Goal: Find contact information: Find contact information

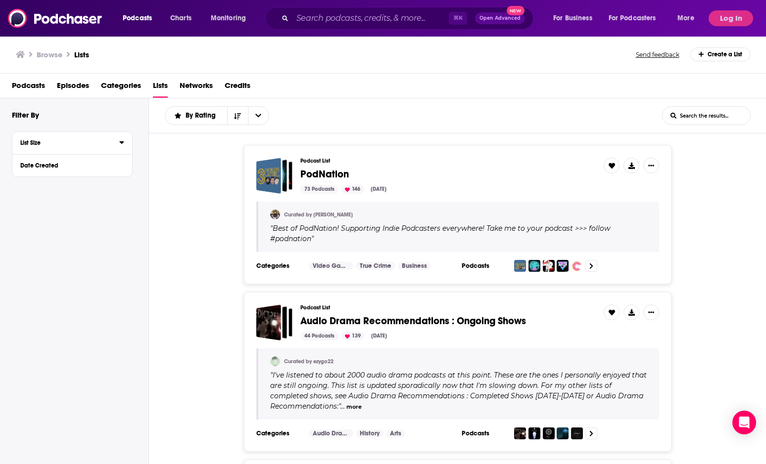
click at [54, 143] on div "List Size" at bounding box center [66, 142] width 92 height 7
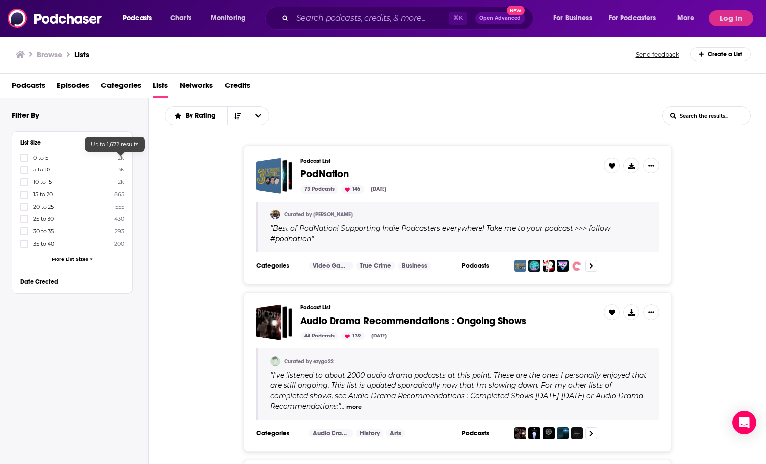
click at [185, 189] on div "Podcast List PodNation 73 Podcasts 146 [DATE] Curated by [PERSON_NAME] " Best o…" at bounding box center [457, 214] width 617 height 139
click at [667, 20] on button "Log In" at bounding box center [730, 18] width 45 height 16
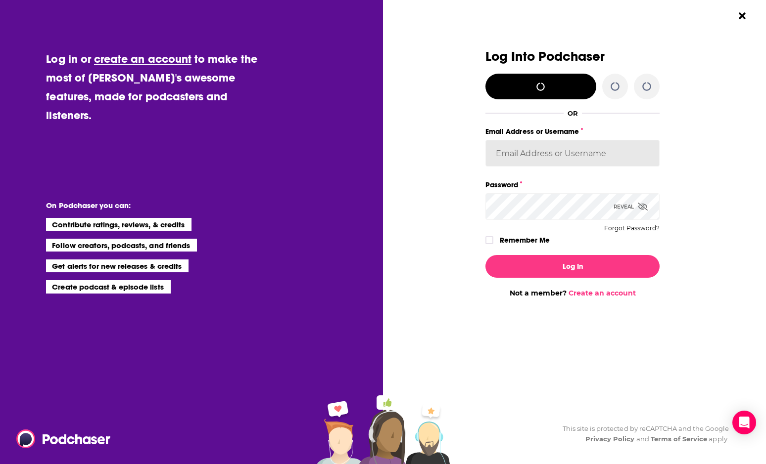
type input "[PERSON_NAME][EMAIL_ADDRESS][DOMAIN_NAME]"
click at [490, 239] on icon "Dialog" at bounding box center [489, 240] width 6 height 6
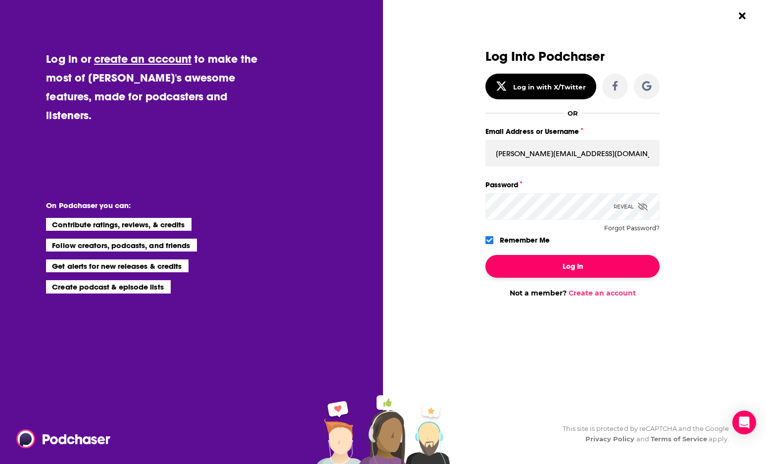
click at [530, 267] on button "Log In" at bounding box center [572, 266] width 174 height 23
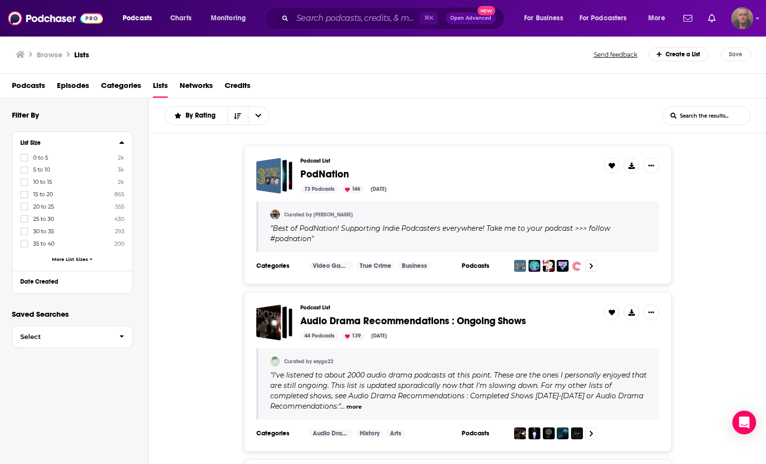
click at [165, 88] on span "Lists" at bounding box center [160, 88] width 15 height 20
click at [129, 82] on span "Categories" at bounding box center [121, 88] width 40 height 20
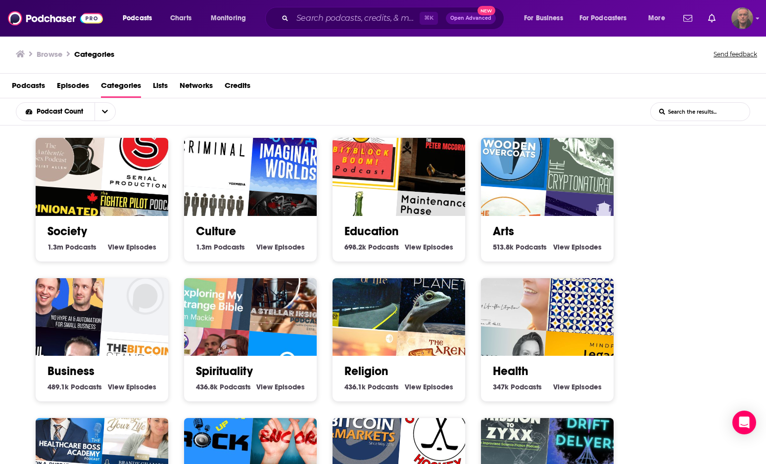
click at [163, 83] on span "Lists" at bounding box center [160, 88] width 15 height 20
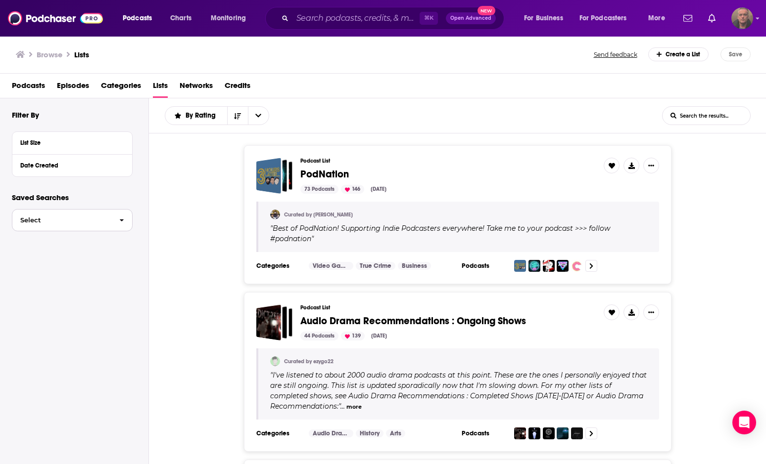
click at [72, 228] on button "Select" at bounding box center [72, 220] width 121 height 22
click at [68, 166] on div "Date Created" at bounding box center [66, 165] width 92 height 7
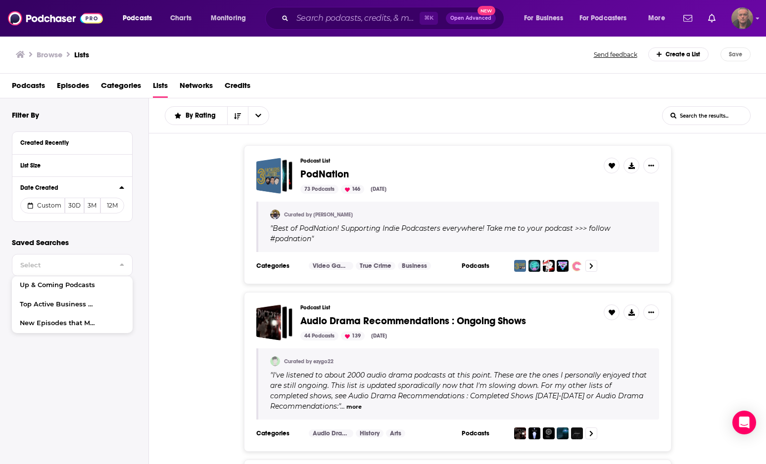
click at [163, 174] on div "Podcast List PodNation 73 Podcasts 146 Aug 30, 2025 Curated by Alex " Best of P…" at bounding box center [457, 214] width 617 height 139
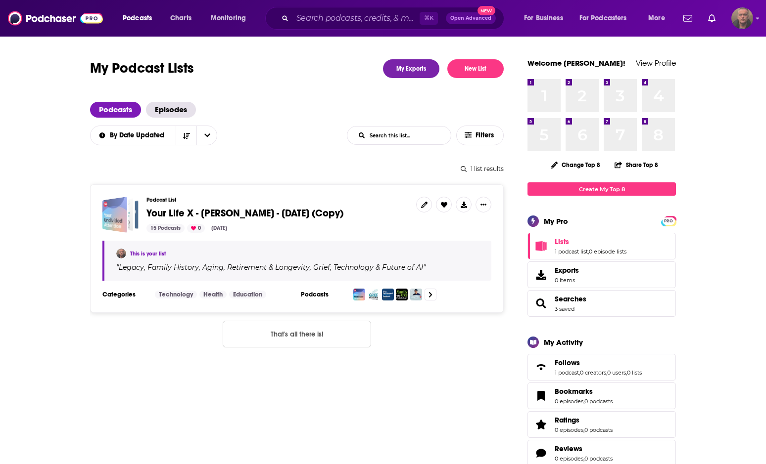
click at [123, 209] on div "Your Life X - Scott Lester - August 27, 2025 (Copy)" at bounding box center [114, 215] width 25 height 36
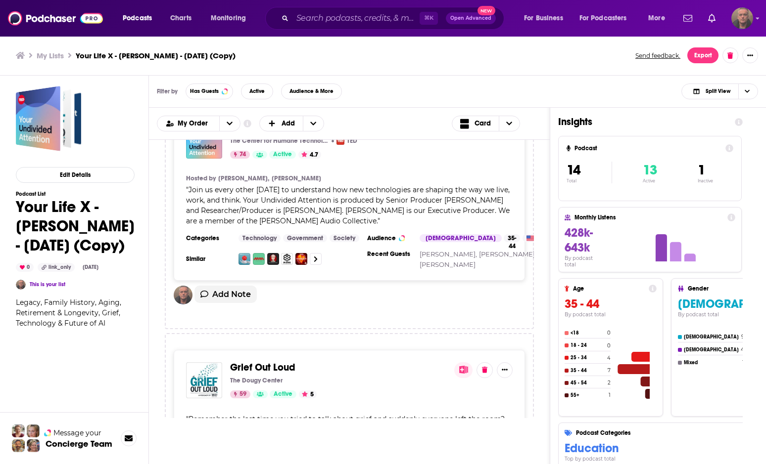
scroll to position [53, 0]
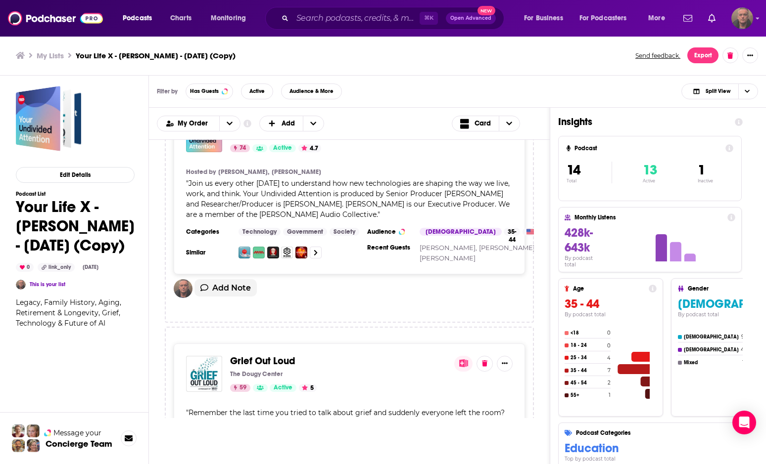
click at [359, 188] on div "" Join us every other [DATE] to understand how new technologies are shaping the…" at bounding box center [349, 200] width 326 height 42
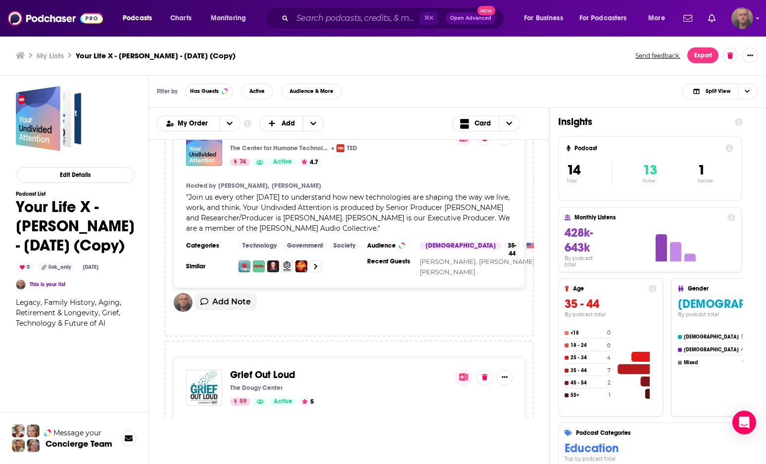
scroll to position [0, 0]
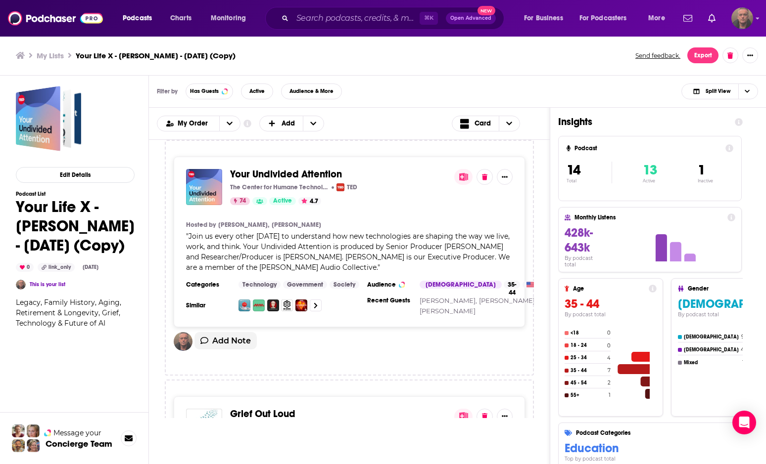
click at [401, 221] on section "Hosted by [PERSON_NAME], [PERSON_NAME]" at bounding box center [349, 225] width 326 height 8
click at [503, 180] on icon "Show More Button" at bounding box center [504, 177] width 6 height 6
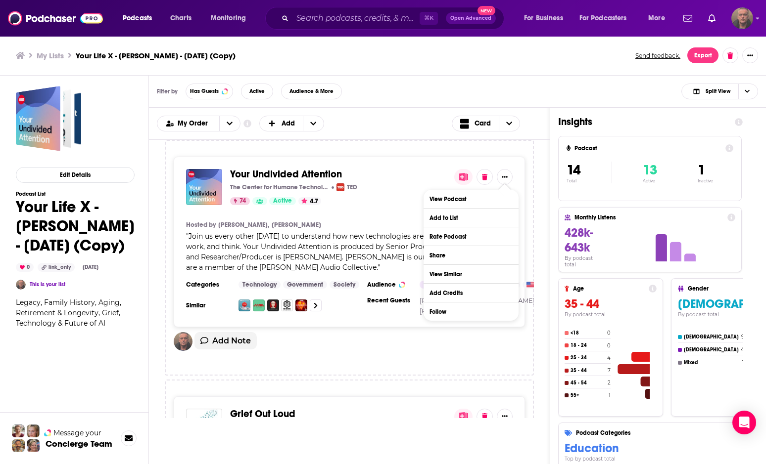
click at [408, 185] on div "The Center for Humane Technology, [PERSON_NAME], [PERSON_NAME] and [PERSON_NAME…" at bounding box center [338, 187] width 216 height 8
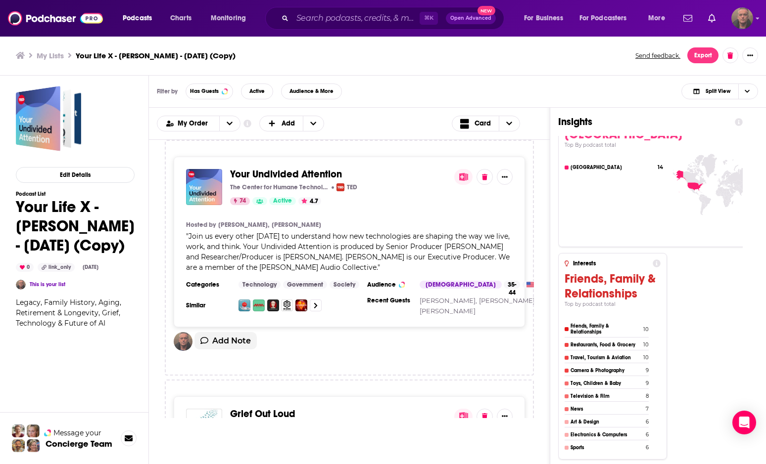
click at [428, 210] on div "Your Undivided Attention The Center for Humane Technology, [PERSON_NAME], [PERS…" at bounding box center [349, 242] width 351 height 171
click at [301, 180] on span "Your Undivided Attention" at bounding box center [286, 174] width 112 height 12
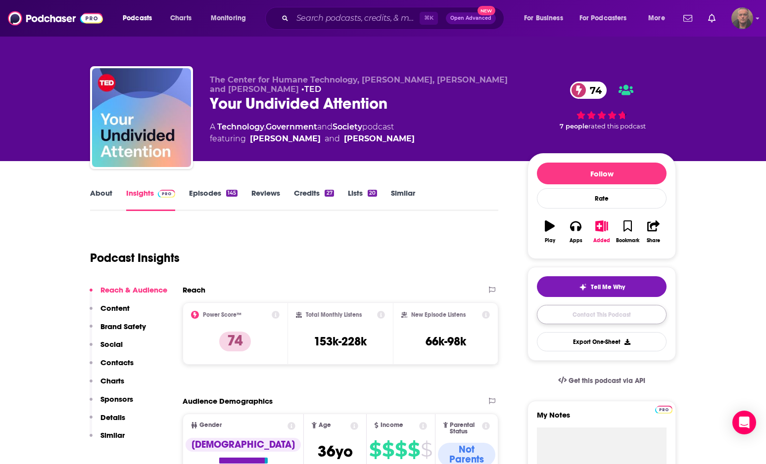
click at [606, 312] on link "Contact This Podcast" at bounding box center [602, 314] width 130 height 19
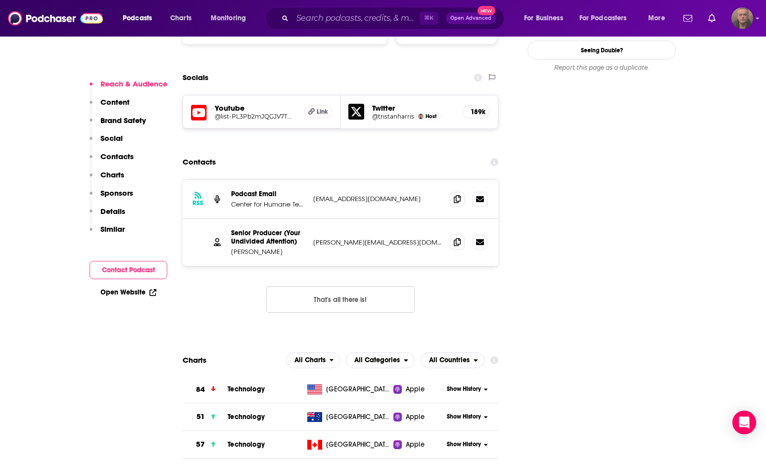
scroll to position [1112, 0]
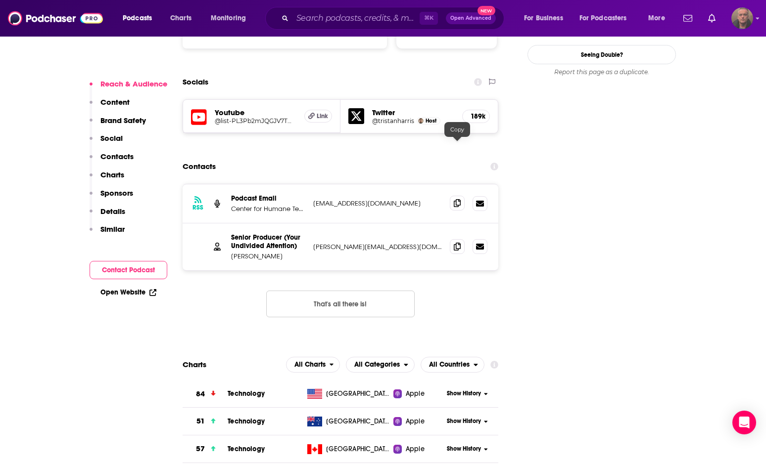
click at [456, 199] on icon at bounding box center [456, 203] width 7 height 8
click at [121, 270] on button "Contact Podcast" at bounding box center [129, 270] width 78 height 18
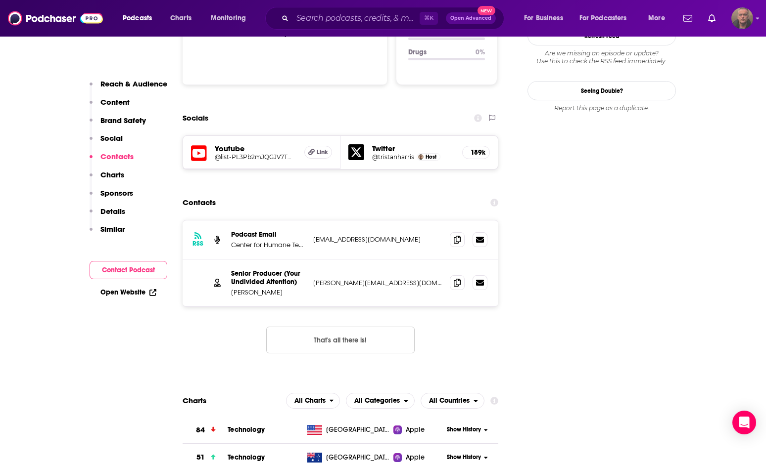
scroll to position [1076, 0]
click at [456, 236] on icon at bounding box center [456, 240] width 7 height 8
click at [455, 279] on icon at bounding box center [456, 283] width 7 height 8
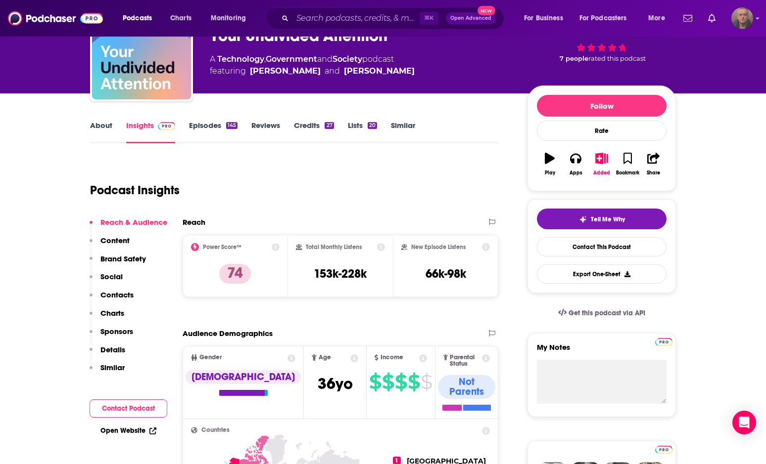
scroll to position [23, 0]
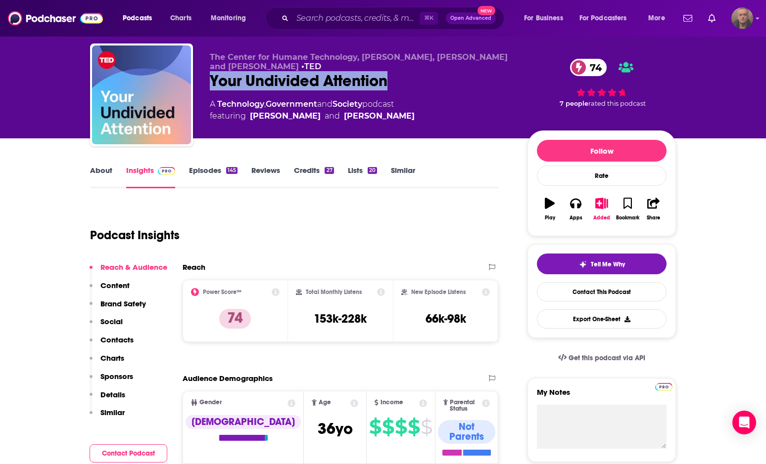
drag, startPoint x: 394, startPoint y: 86, endPoint x: 211, endPoint y: 83, distance: 182.5
click at [211, 83] on div "Your Undivided Attention 74" at bounding box center [361, 80] width 302 height 19
copy h2 "Your Undivided Attention"
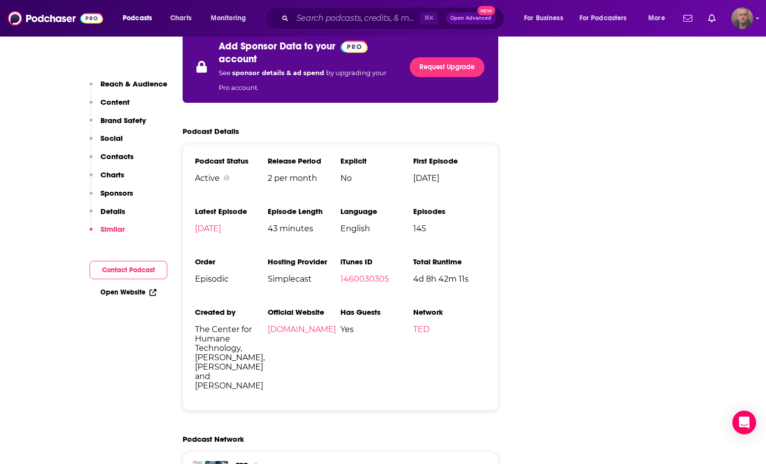
scroll to position [1823, 0]
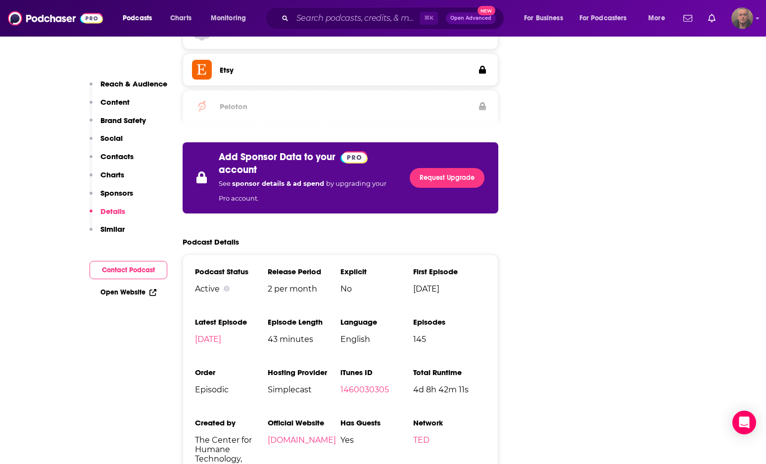
click at [133, 287] on div "Open Website" at bounding box center [129, 292] width 78 height 18
click at [152, 293] on icon at bounding box center [154, 291] width 4 height 4
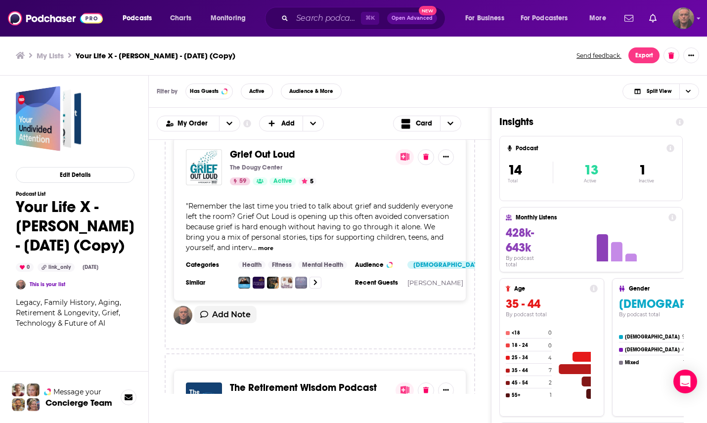
scroll to position [277, 0]
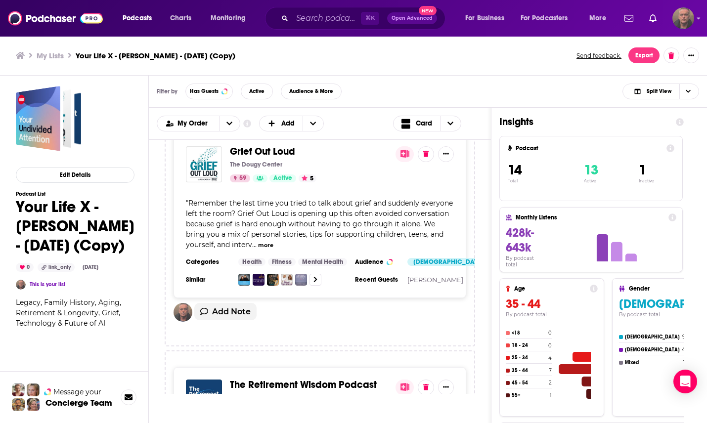
click at [288, 226] on span "Remember the last time you tried to talk about grief and suddenly everyone left…" at bounding box center [319, 224] width 267 height 50
click at [272, 156] on span "Grief Out Loud" at bounding box center [262, 151] width 65 height 12
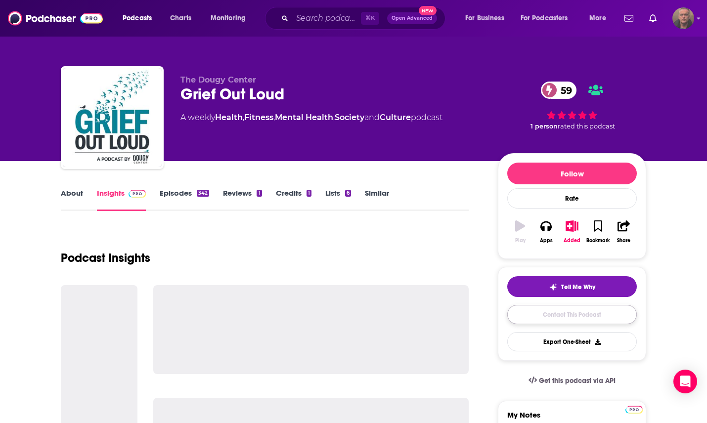
click at [570, 318] on link "Contact This Podcast" at bounding box center [572, 314] width 130 height 19
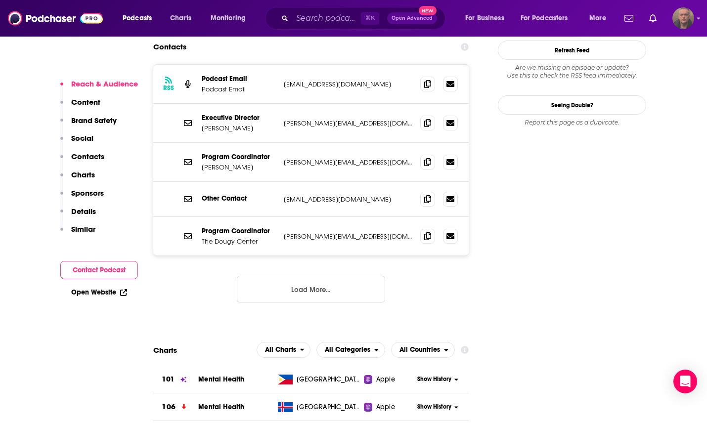
scroll to position [957, 0]
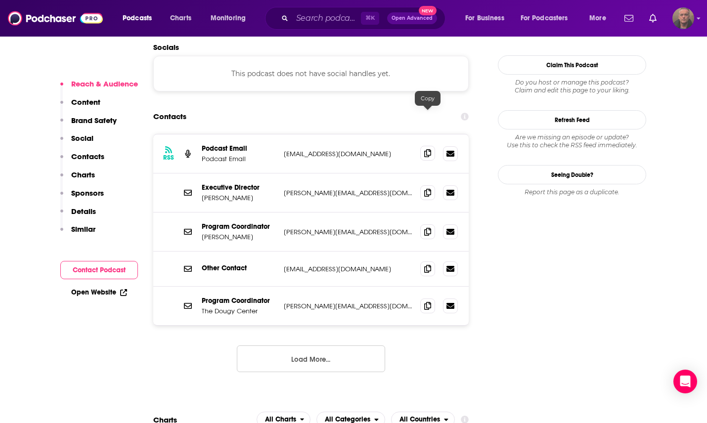
click at [425, 146] on span at bounding box center [427, 153] width 15 height 15
click at [431, 188] on icon at bounding box center [427, 192] width 7 height 8
click at [428, 227] on icon at bounding box center [427, 231] width 7 height 8
click at [306, 346] on button "Load More..." at bounding box center [311, 359] width 148 height 27
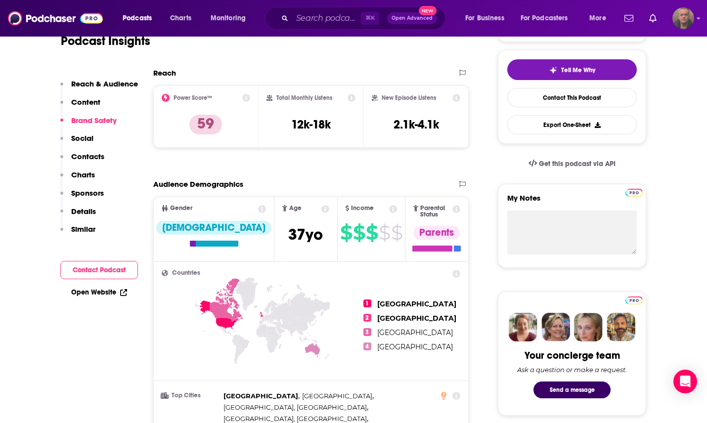
scroll to position [0, 0]
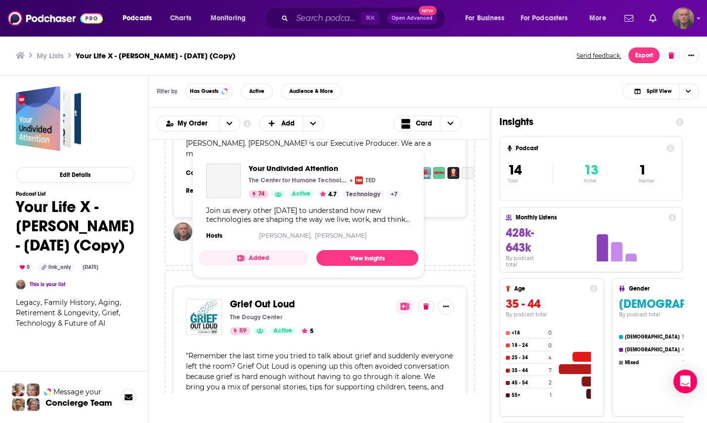
scroll to position [127, 0]
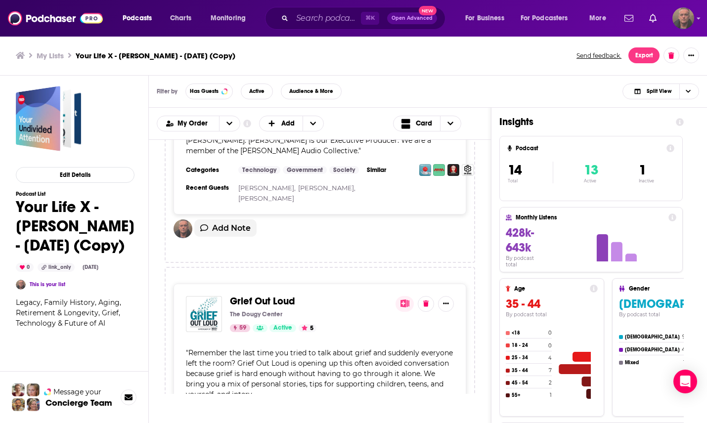
click at [468, 257] on div "Your Undivided Attention The Center for Humane Technology, [PERSON_NAME], [PERS…" at bounding box center [320, 138] width 311 height 250
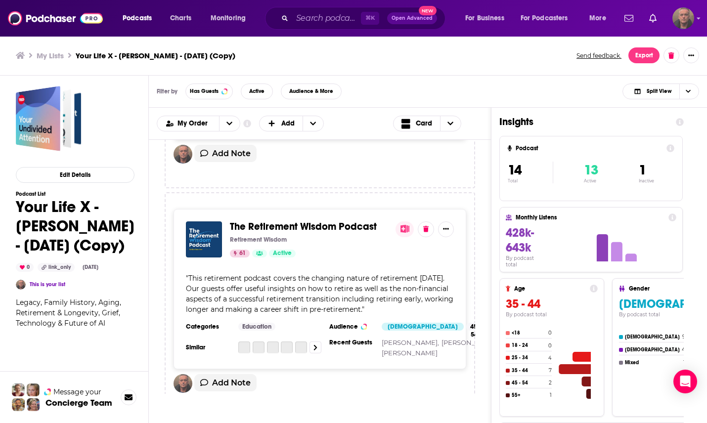
scroll to position [440, 0]
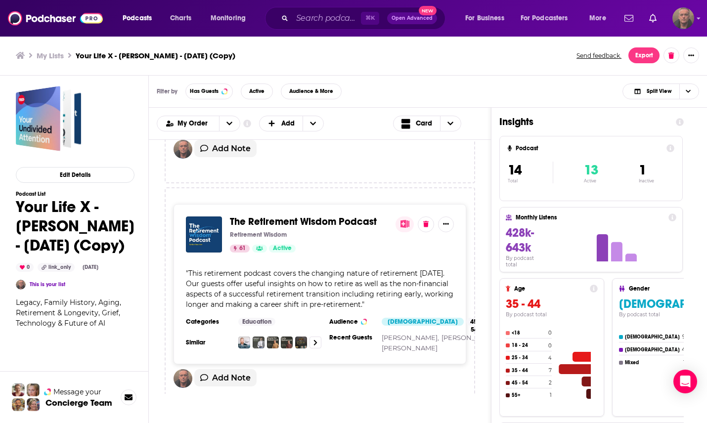
click at [300, 222] on span "The Retirement Wisdom Podcast" at bounding box center [303, 222] width 147 height 12
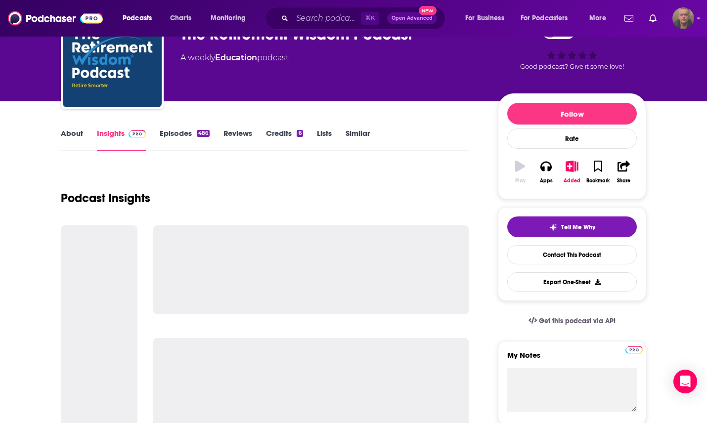
scroll to position [61, 0]
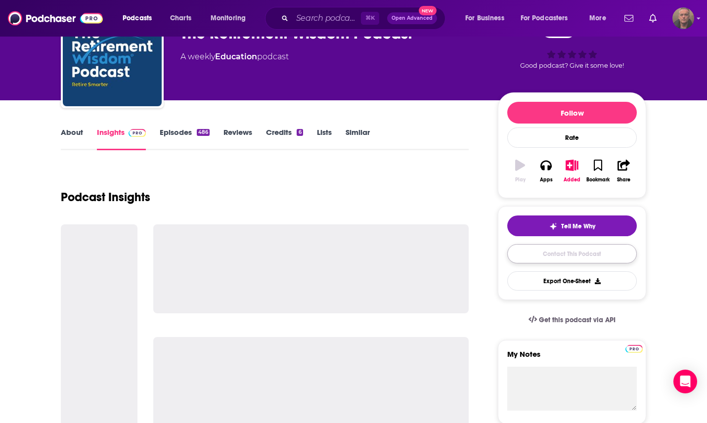
click at [549, 251] on link "Contact This Podcast" at bounding box center [572, 253] width 130 height 19
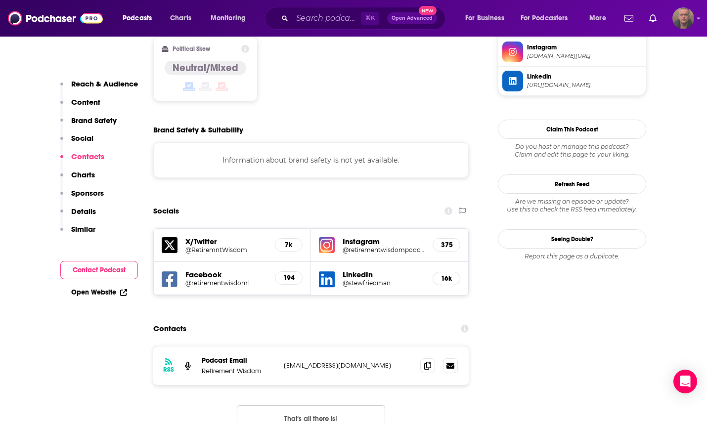
scroll to position [839, 0]
click at [428, 362] on icon at bounding box center [427, 366] width 7 height 8
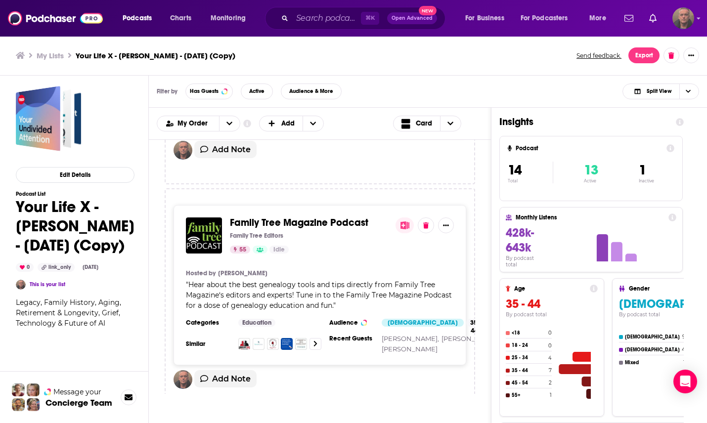
scroll to position [684, 0]
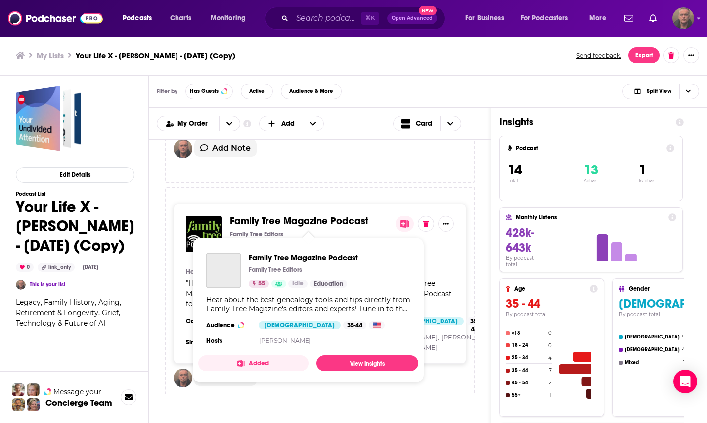
click at [343, 224] on span "Family Tree Magazine Podcast" at bounding box center [299, 221] width 138 height 12
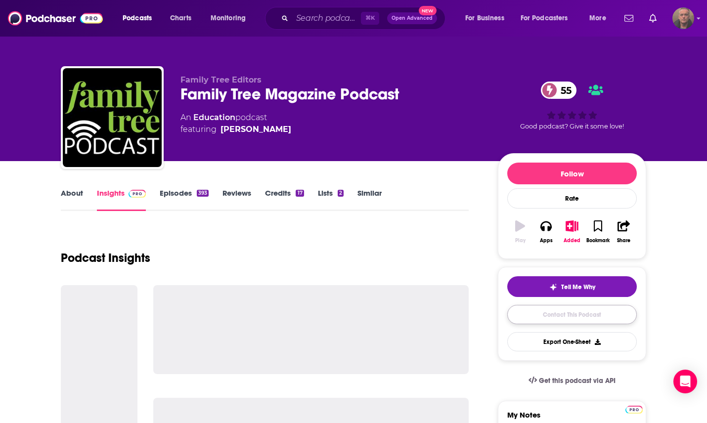
click at [536, 315] on link "Contact This Podcast" at bounding box center [572, 314] width 130 height 19
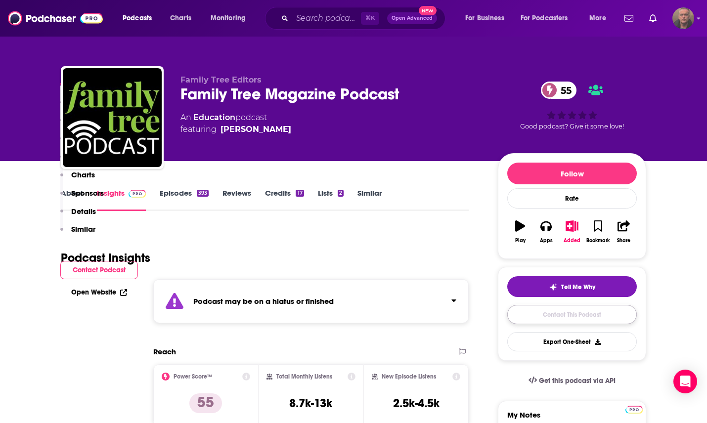
scroll to position [1127, 0]
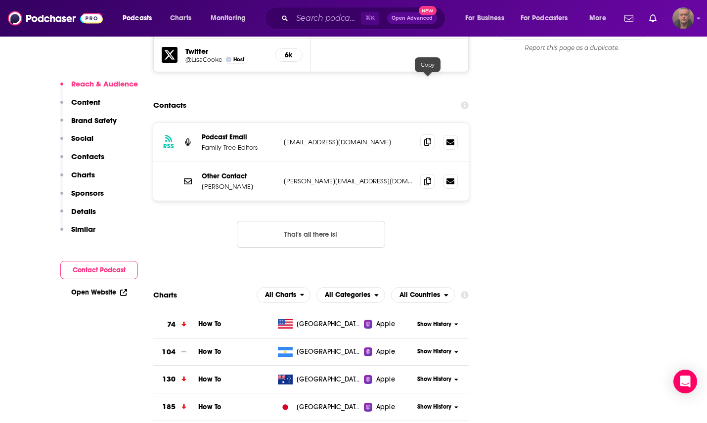
click at [427, 138] on icon at bounding box center [427, 142] width 7 height 8
click at [428, 177] on icon at bounding box center [427, 181] width 7 height 8
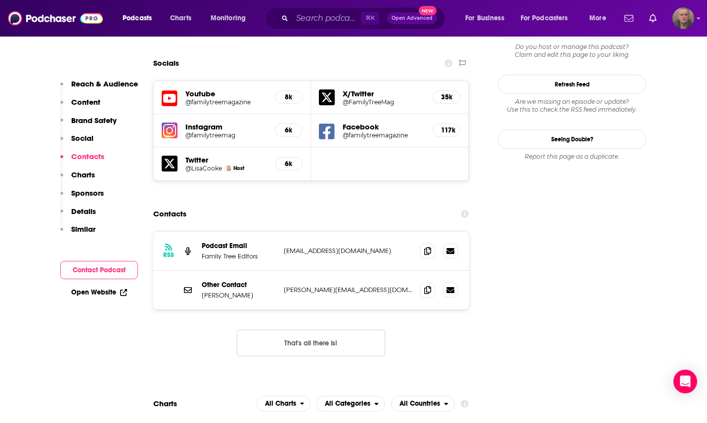
scroll to position [1021, 0]
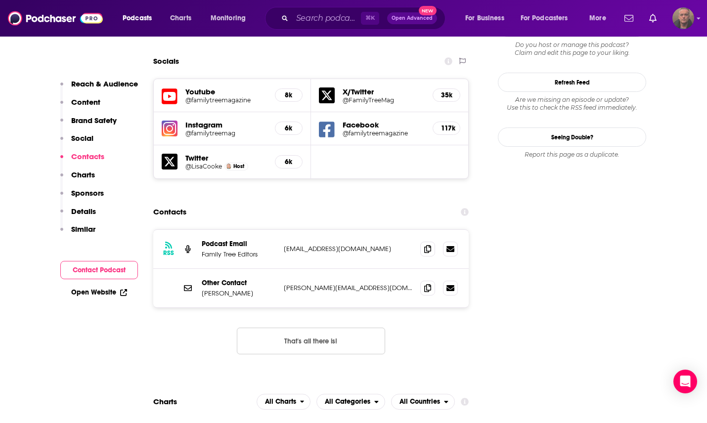
click at [296, 328] on button "That's all there is!" at bounding box center [311, 341] width 148 height 27
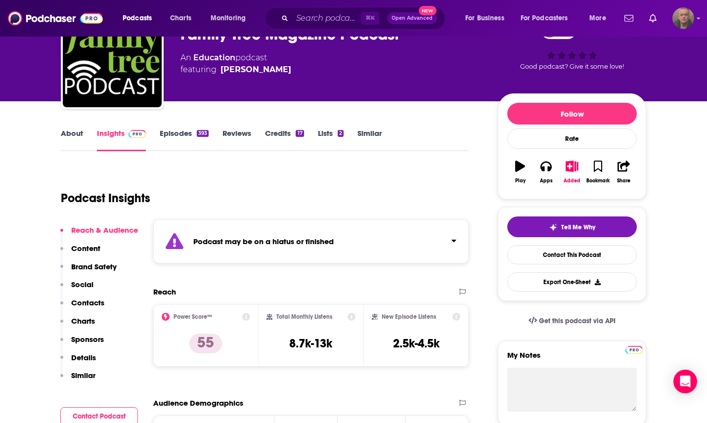
scroll to position [0, 0]
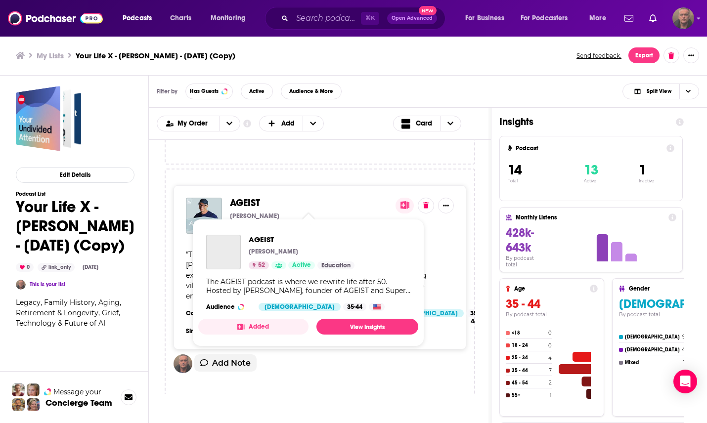
scroll to position [946, 0]
click at [254, 208] on span "AGEIST" at bounding box center [245, 202] width 30 height 12
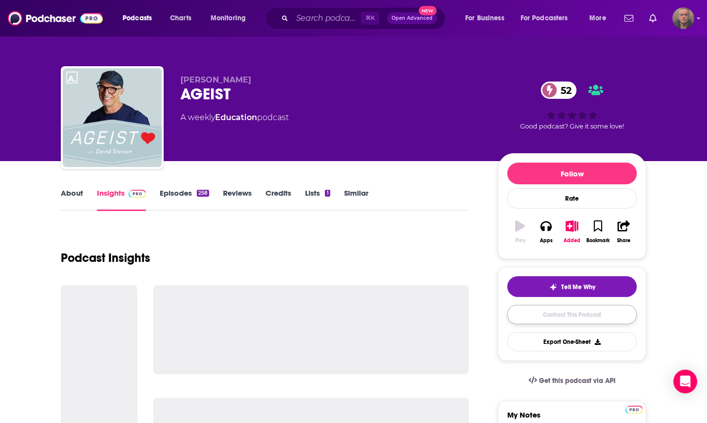
click at [557, 311] on link "Contact This Podcast" at bounding box center [572, 314] width 130 height 19
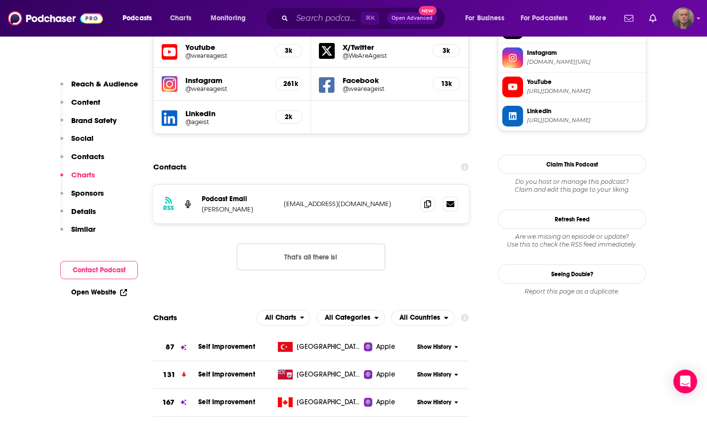
scroll to position [1002, 0]
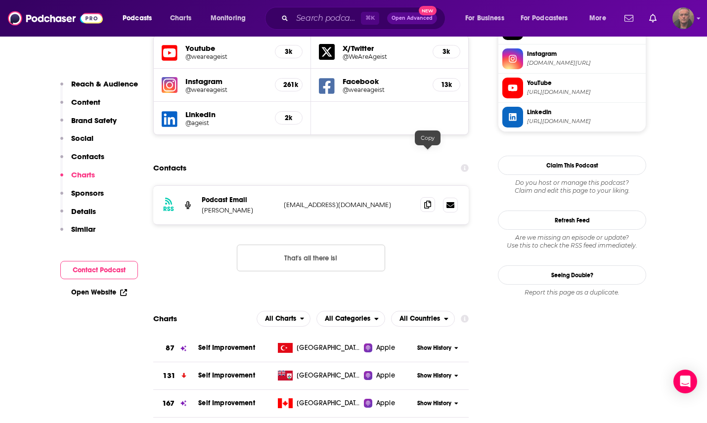
click at [426, 201] on icon at bounding box center [427, 205] width 7 height 8
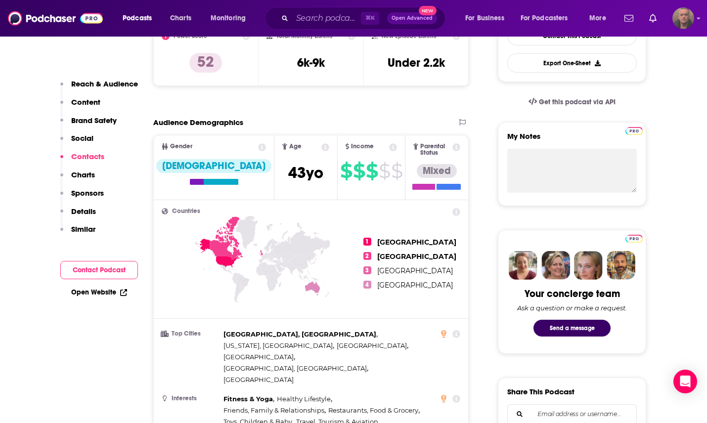
scroll to position [0, 0]
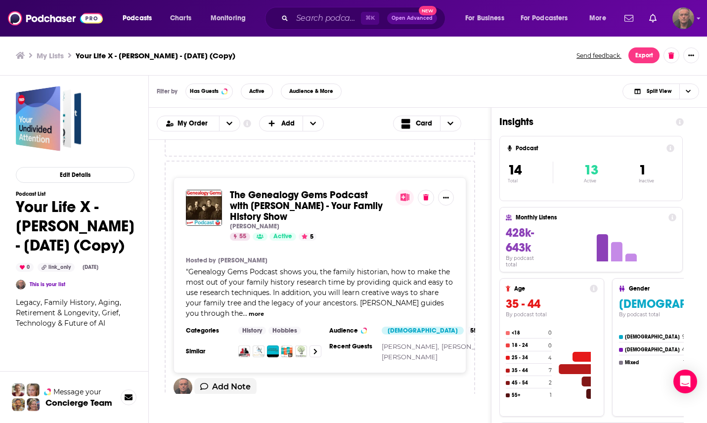
scroll to position [1179, 0]
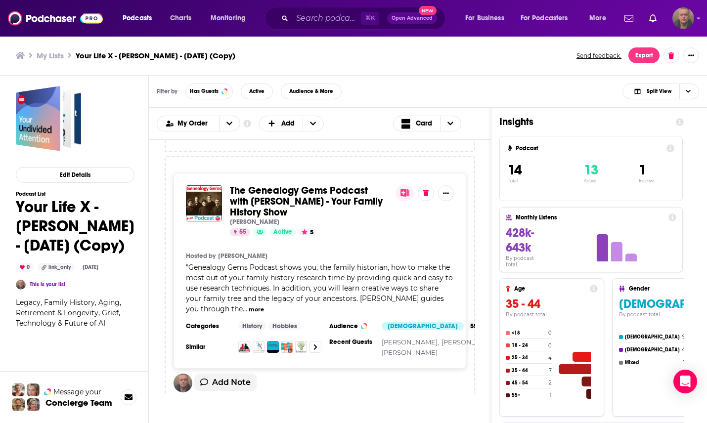
click at [341, 195] on span "The Genealogy Gems Podcast with [PERSON_NAME] - Your Family History Show" at bounding box center [306, 201] width 153 height 34
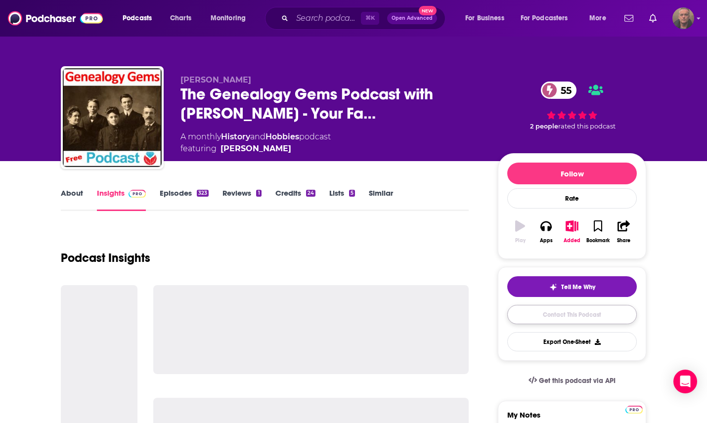
click at [518, 311] on link "Contact This Podcast" at bounding box center [572, 314] width 130 height 19
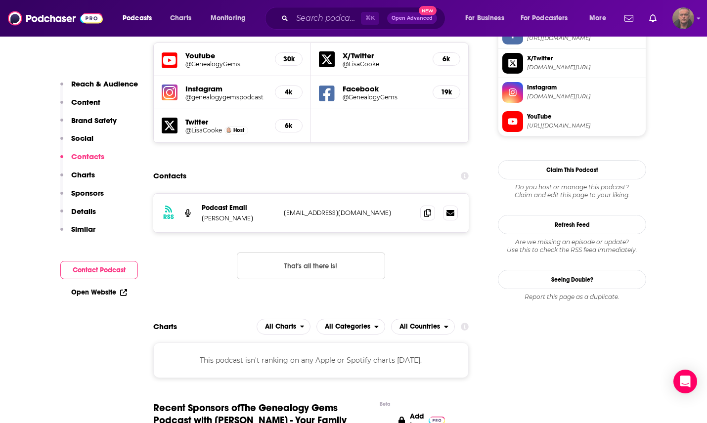
scroll to position [804, 0]
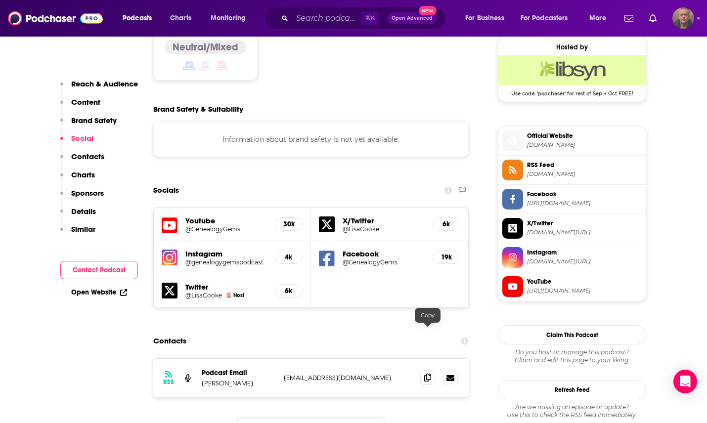
click at [431, 370] on span at bounding box center [427, 377] width 15 height 15
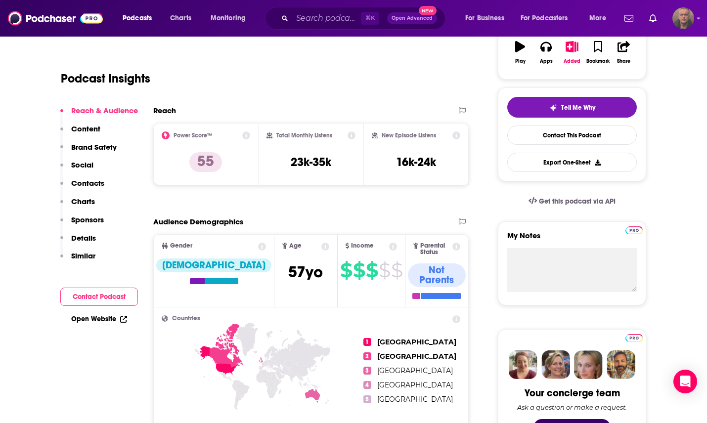
scroll to position [0, 0]
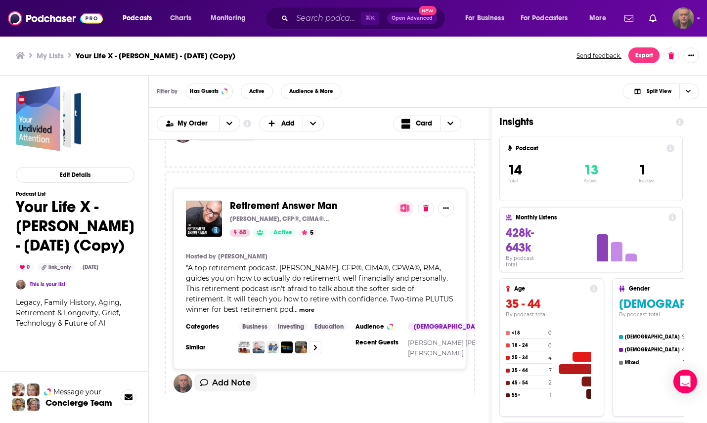
scroll to position [1429, 0]
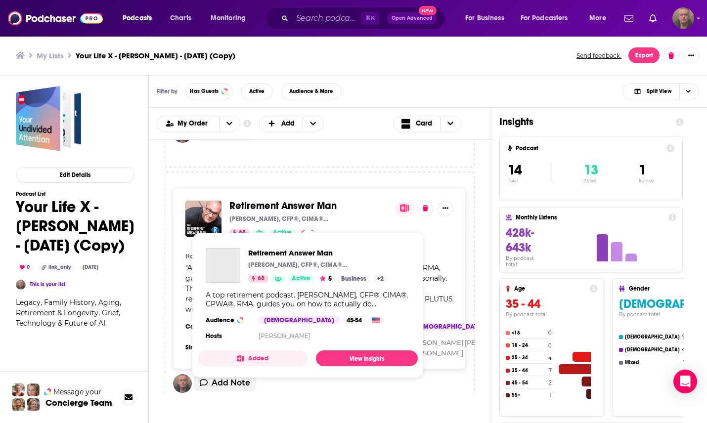
click at [334, 212] on span "Retirement Answer Man" at bounding box center [282, 206] width 107 height 12
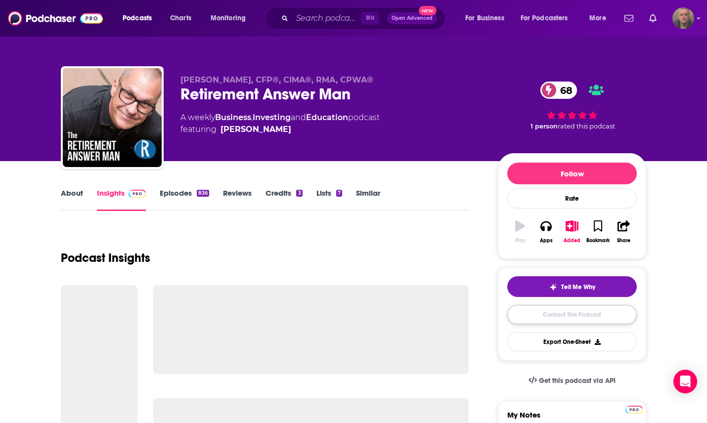
click at [547, 314] on link "Contact This Podcast" at bounding box center [572, 314] width 130 height 19
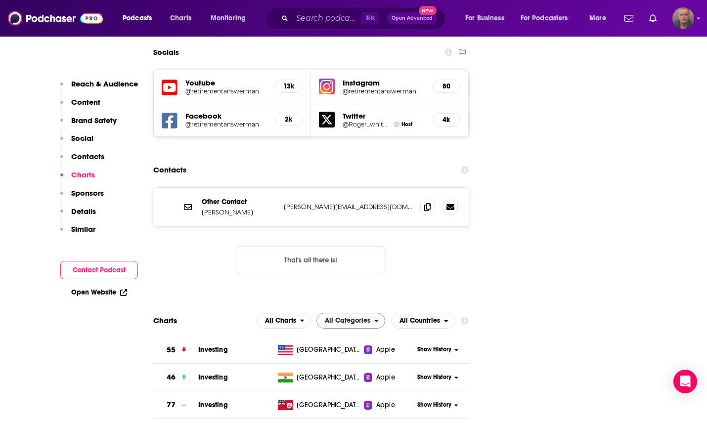
scroll to position [1153, 0]
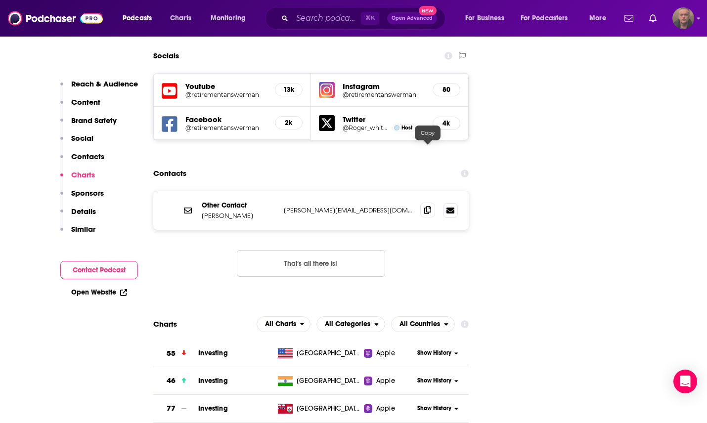
click at [429, 206] on icon at bounding box center [427, 210] width 7 height 8
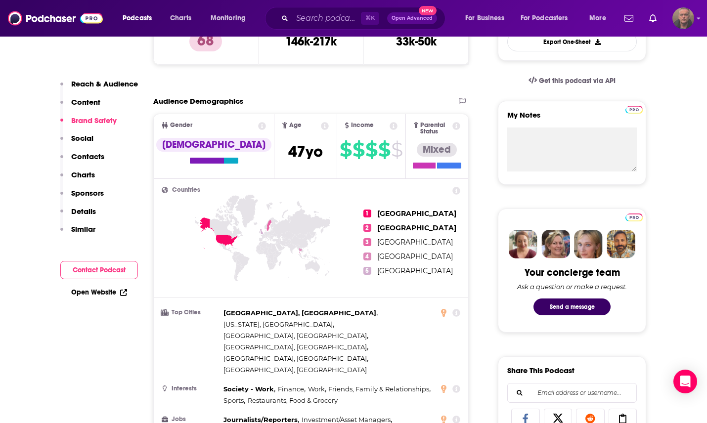
scroll to position [0, 0]
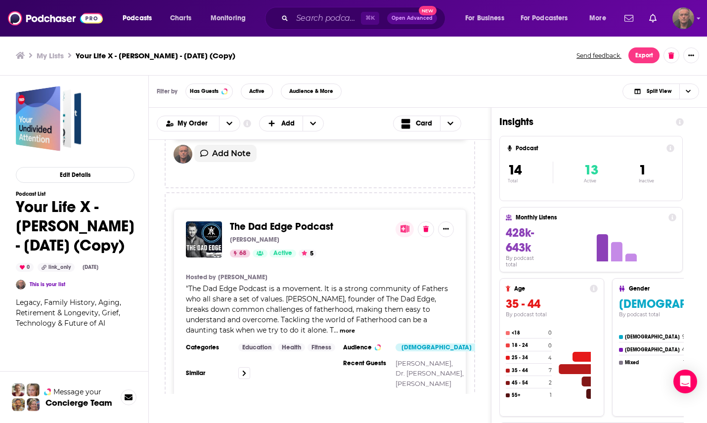
scroll to position [1678, 0]
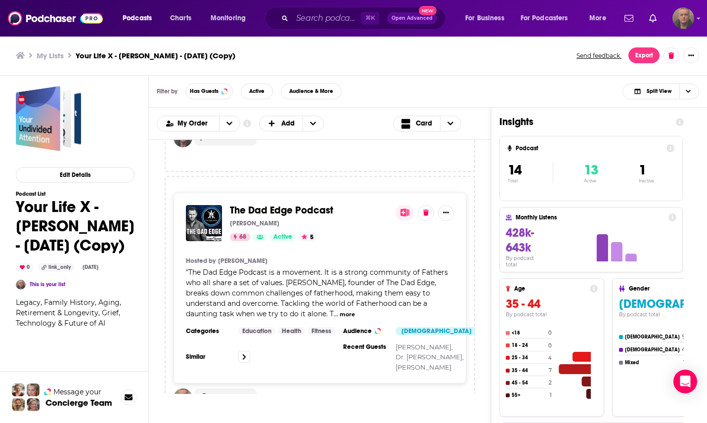
click at [311, 215] on span "The Dad Edge Podcast" at bounding box center [281, 210] width 103 height 12
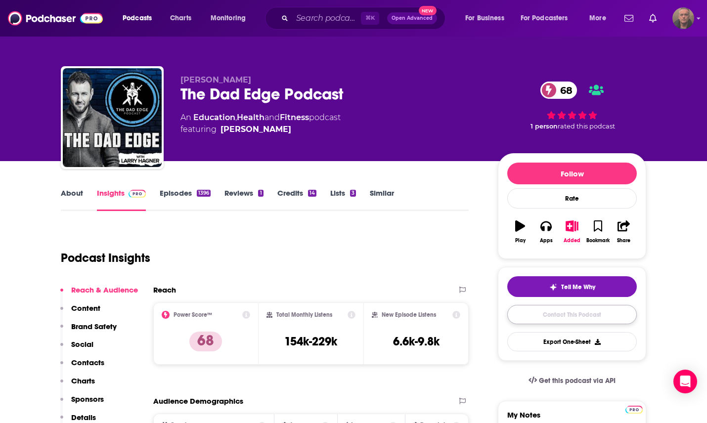
click at [543, 315] on link "Contact This Podcast" at bounding box center [572, 314] width 130 height 19
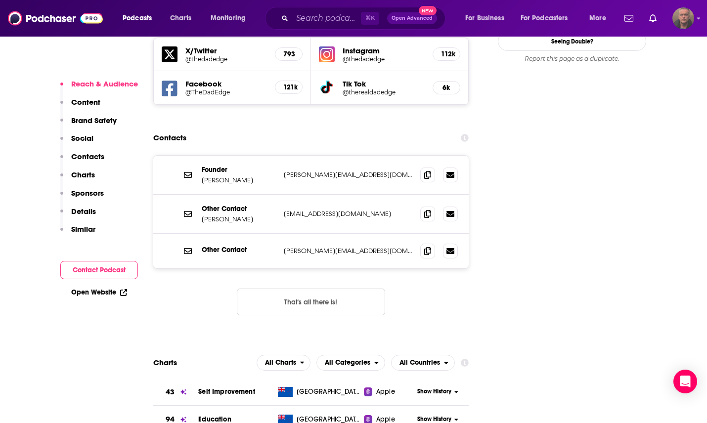
scroll to position [1166, 0]
click at [427, 171] on icon at bounding box center [427, 175] width 7 height 8
click at [427, 210] on icon at bounding box center [427, 214] width 7 height 8
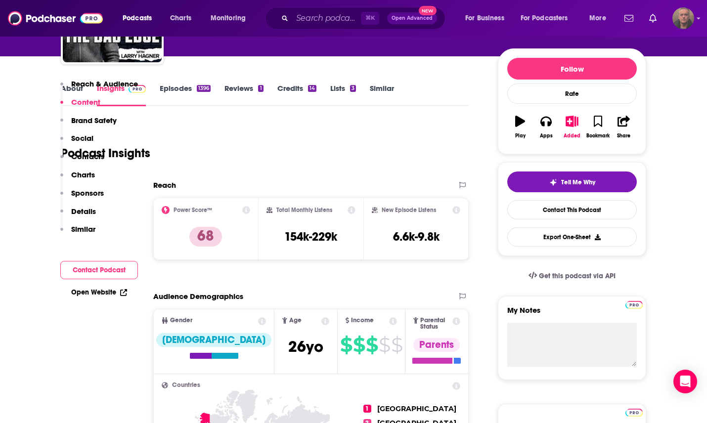
scroll to position [0, 0]
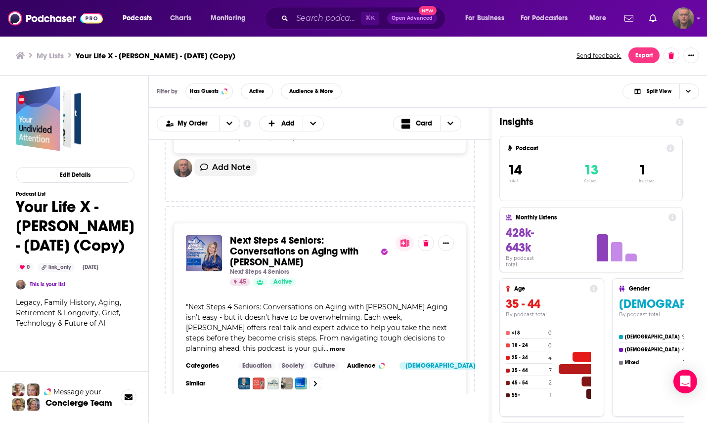
scroll to position [1913, 0]
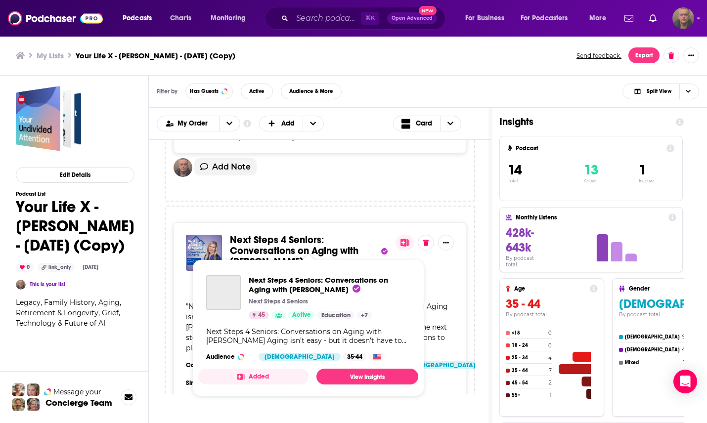
click at [272, 234] on span "Next Steps 4 Seniors: Conversations on Aging with [PERSON_NAME]" at bounding box center [294, 251] width 129 height 34
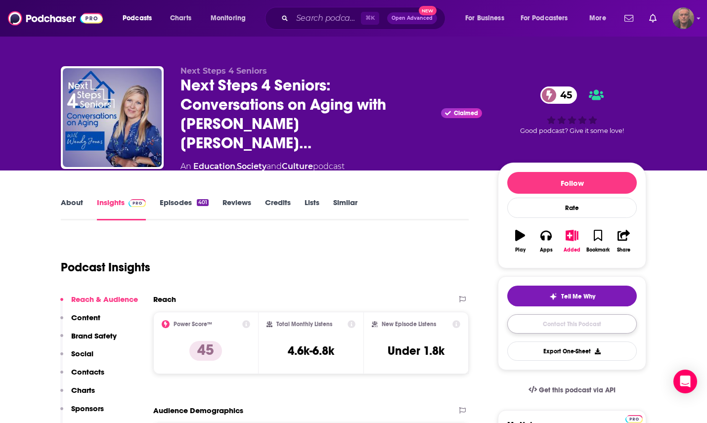
click at [522, 315] on link "Contact This Podcast" at bounding box center [572, 324] width 130 height 19
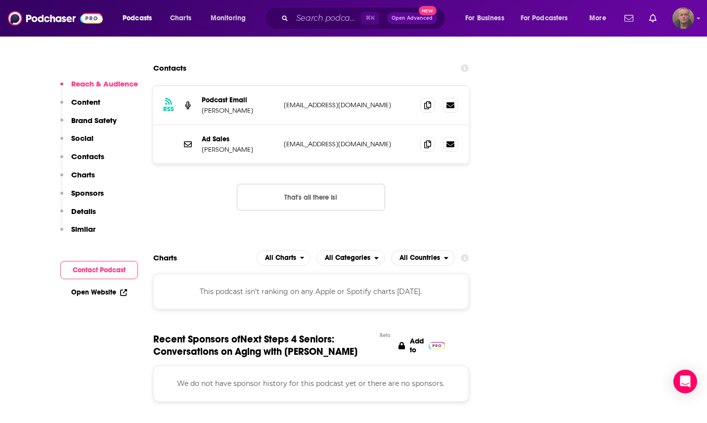
scroll to position [999, 0]
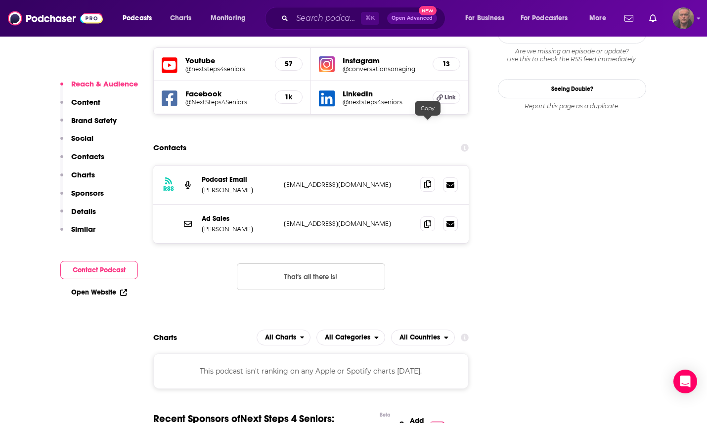
click at [425, 180] on icon at bounding box center [427, 184] width 7 height 8
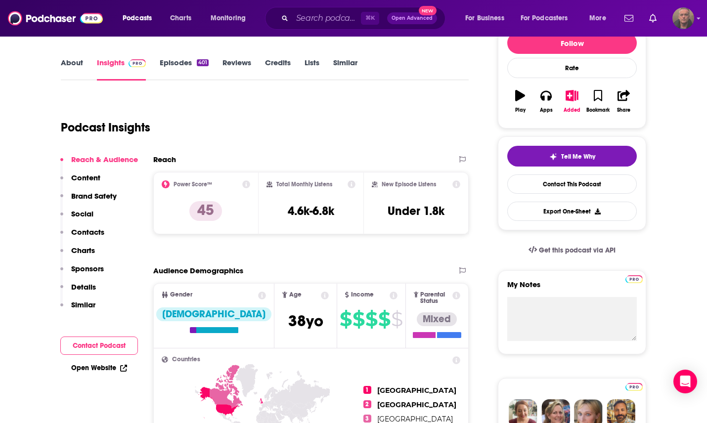
scroll to position [0, 0]
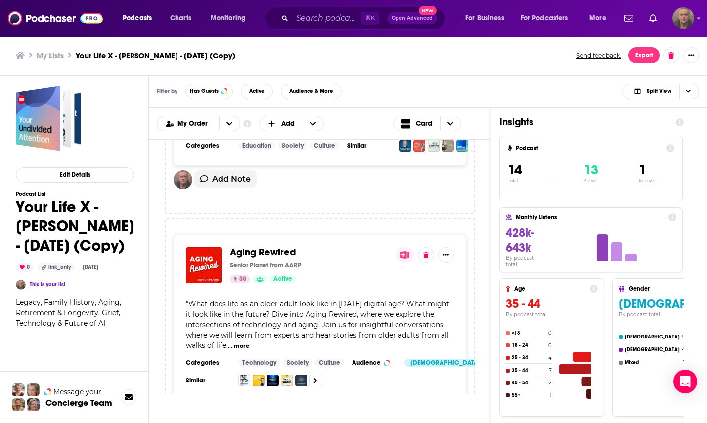
scroll to position [2142, 0]
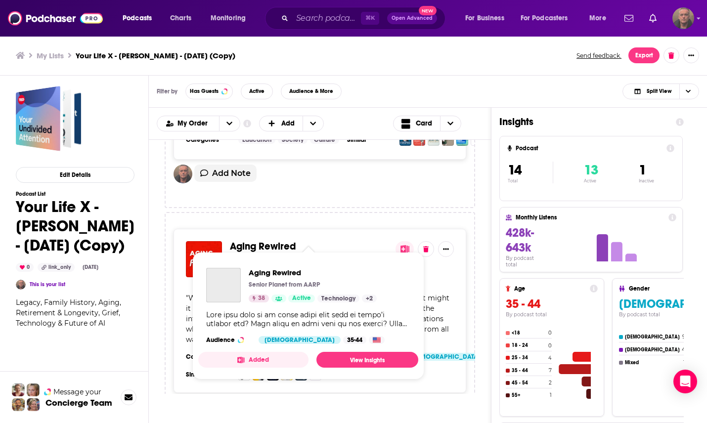
click at [259, 240] on span "Aging Rewired" at bounding box center [263, 246] width 66 height 12
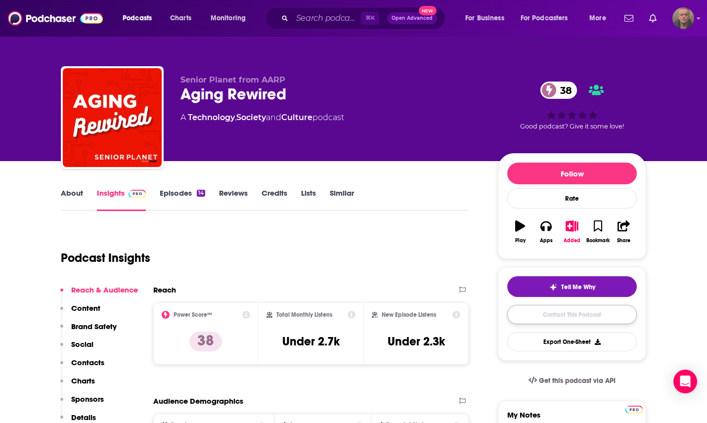
click at [559, 317] on link "Contact This Podcast" at bounding box center [572, 314] width 130 height 19
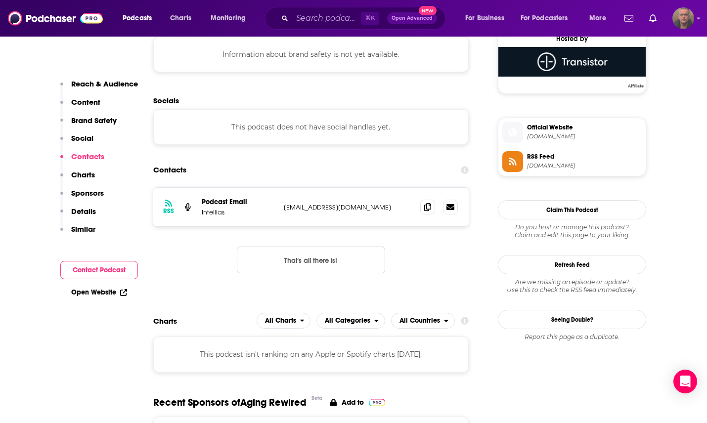
scroll to position [731, 0]
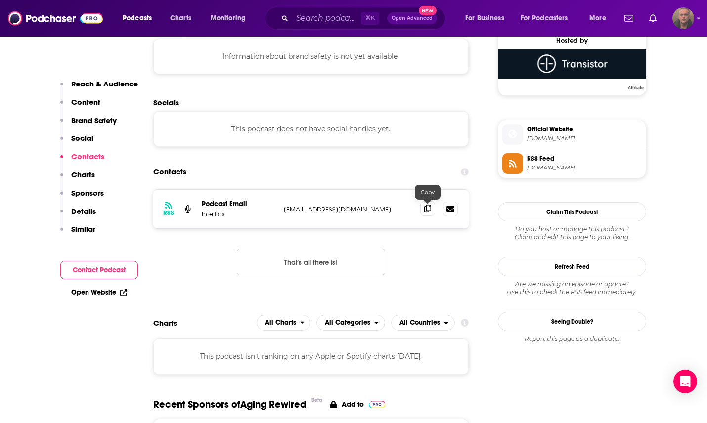
click at [430, 208] on icon at bounding box center [427, 209] width 7 height 8
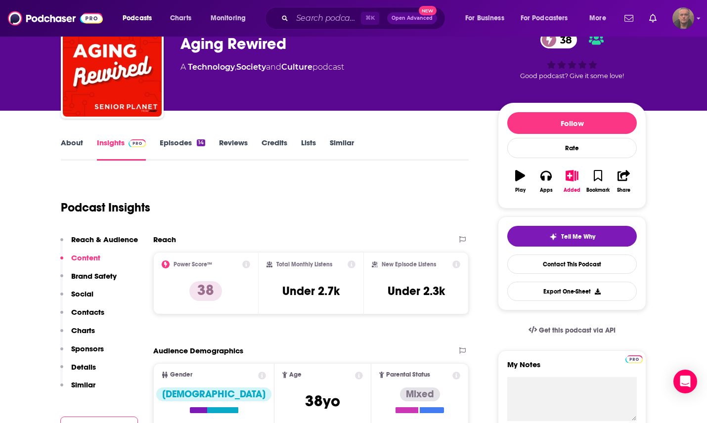
scroll to position [0, 0]
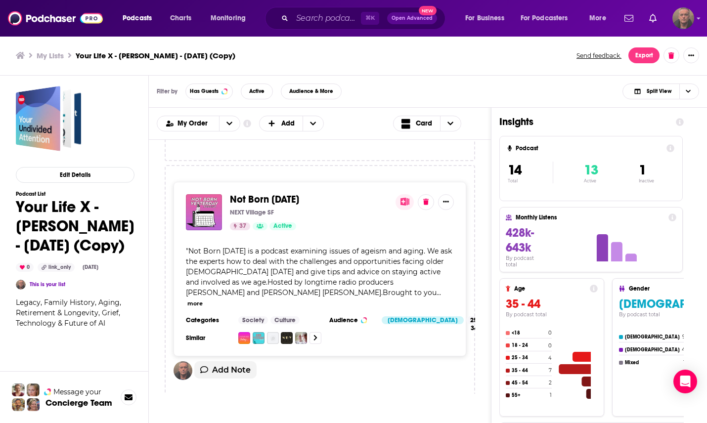
scroll to position [2392, 0]
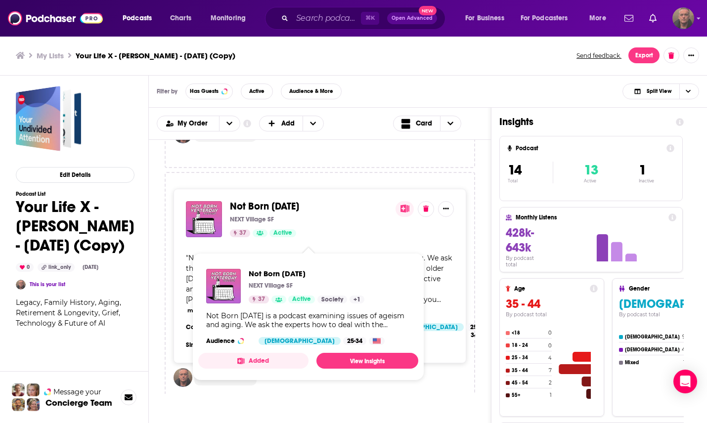
click at [299, 213] on span "Not Born [DATE]" at bounding box center [264, 206] width 69 height 12
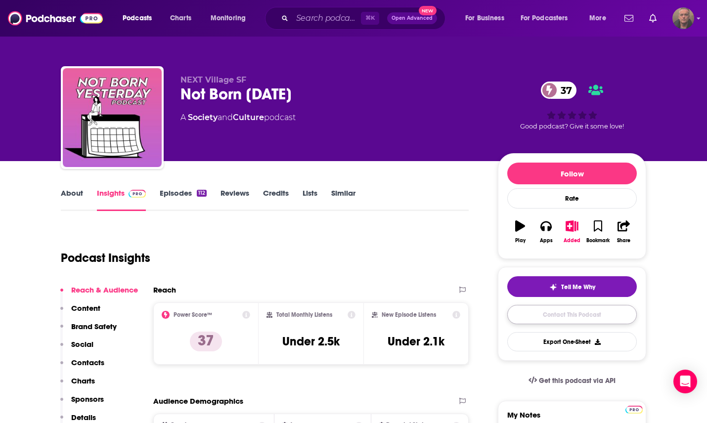
click at [556, 317] on link "Contact This Podcast" at bounding box center [572, 314] width 130 height 19
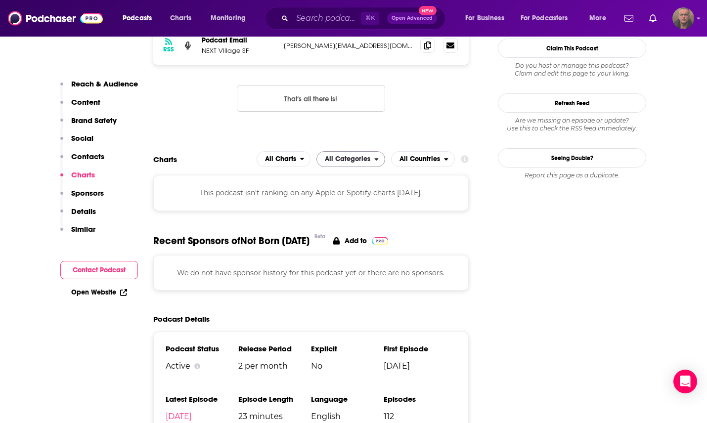
scroll to position [701, 0]
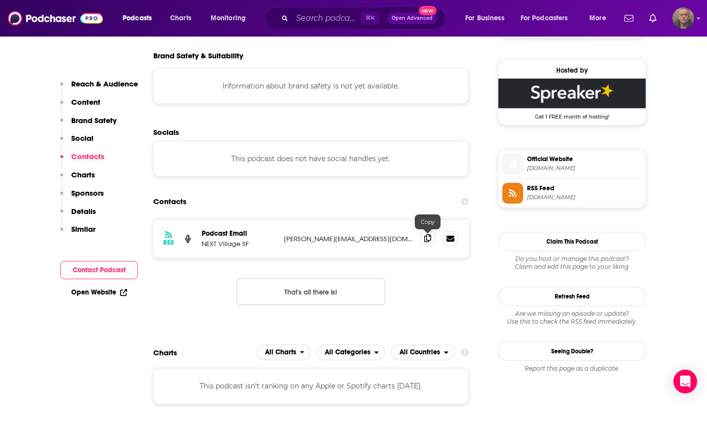
click at [428, 241] on icon at bounding box center [427, 238] width 7 height 8
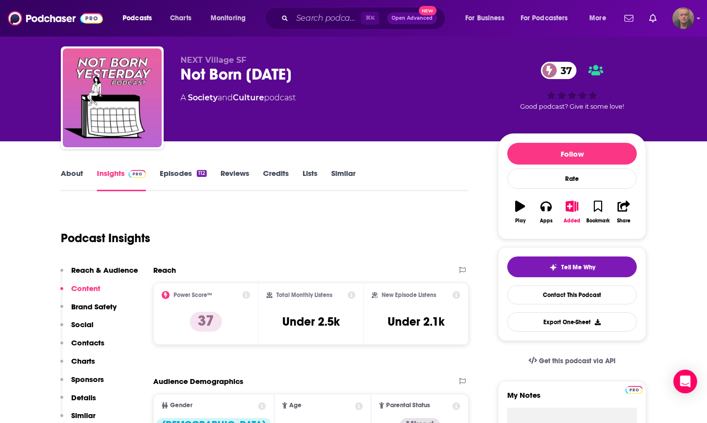
scroll to position [0, 0]
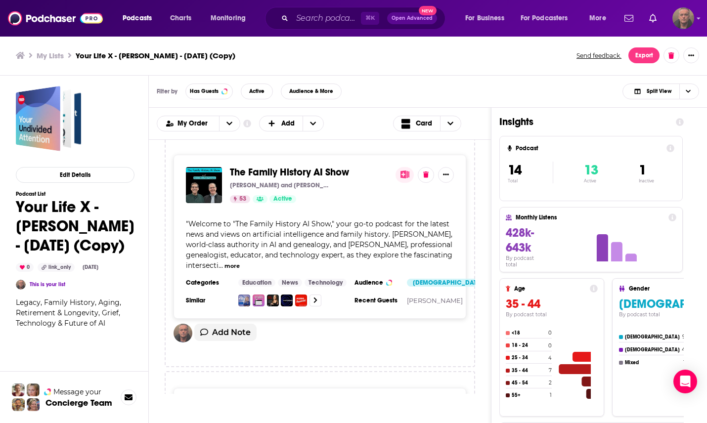
scroll to position [2648, 0]
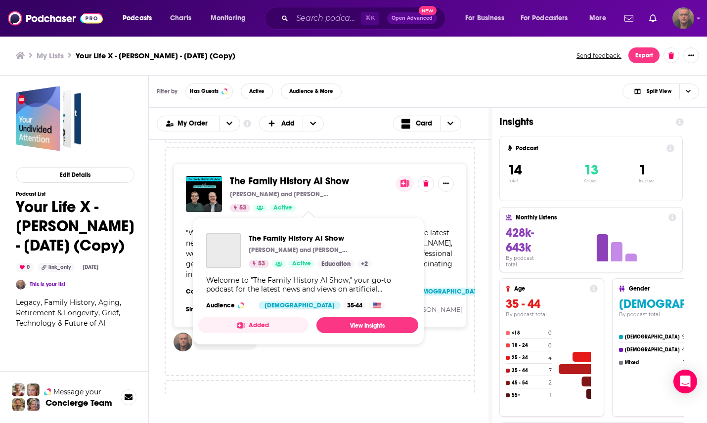
click at [274, 187] on span "The Family History AI Show" at bounding box center [289, 181] width 119 height 12
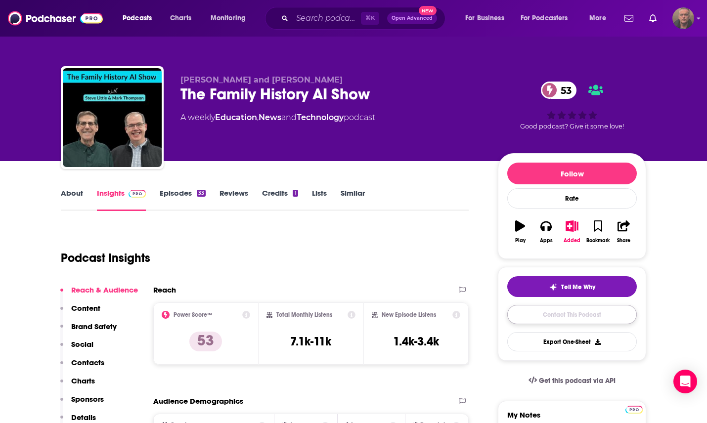
click at [581, 317] on link "Contact This Podcast" at bounding box center [572, 314] width 130 height 19
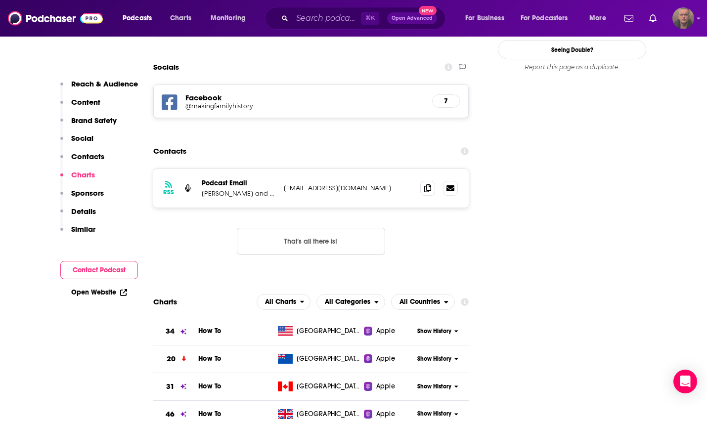
scroll to position [931, 0]
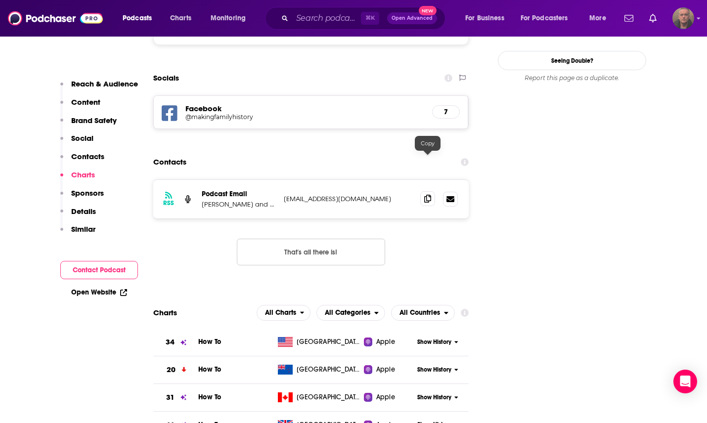
click at [428, 195] on icon at bounding box center [427, 199] width 7 height 8
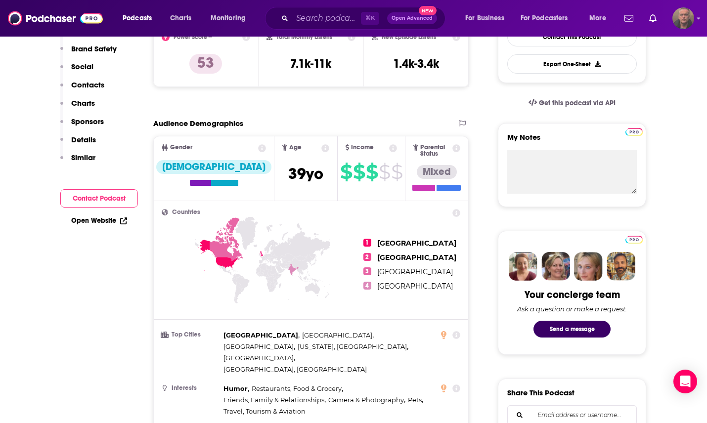
scroll to position [0, 0]
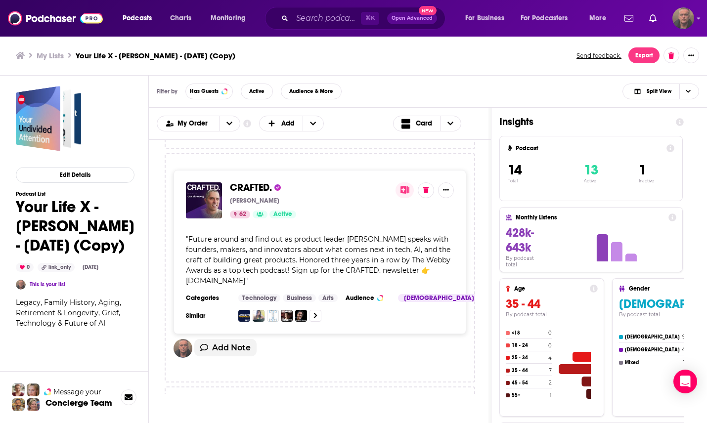
scroll to position [2875, 0]
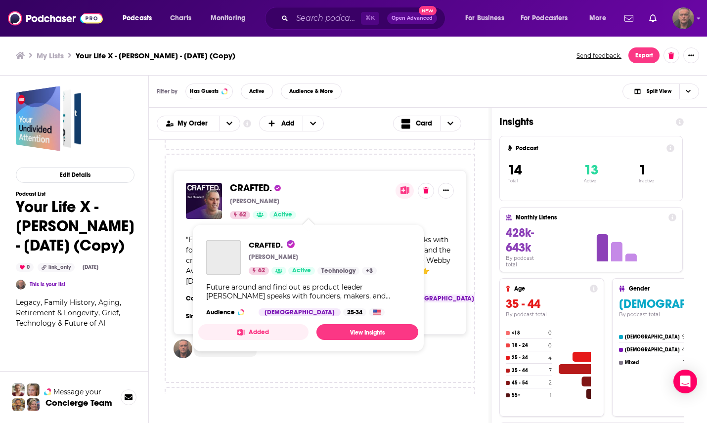
click at [254, 194] on span "CRAFTED." at bounding box center [251, 188] width 42 height 12
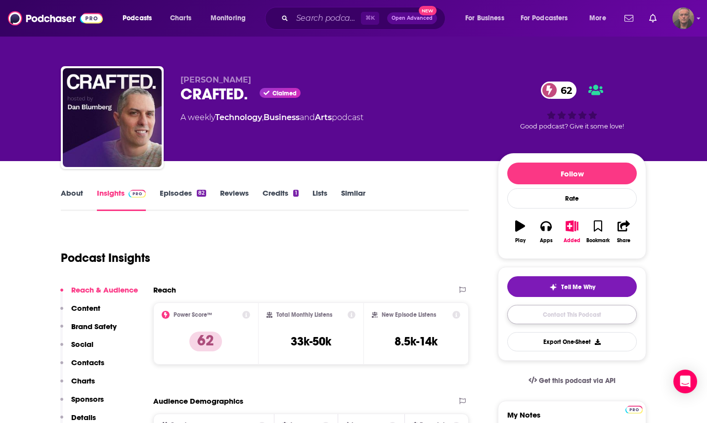
click at [536, 315] on link "Contact This Podcast" at bounding box center [572, 314] width 130 height 19
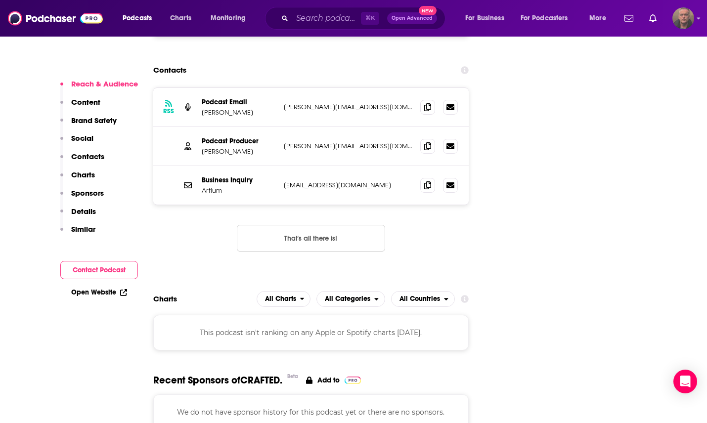
scroll to position [1132, 0]
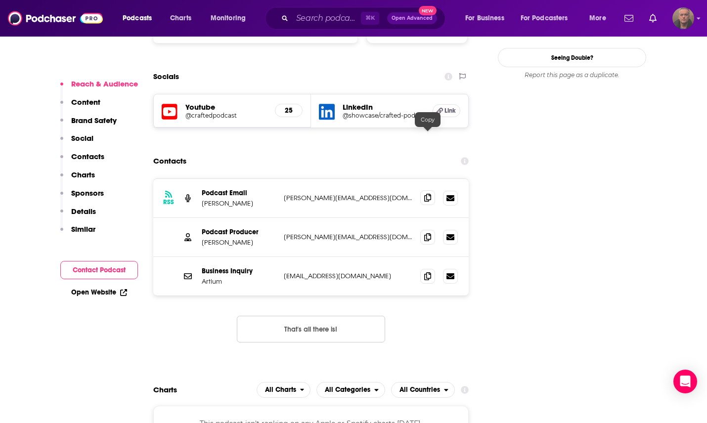
click at [426, 194] on icon at bounding box center [427, 198] width 7 height 8
click at [429, 194] on icon at bounding box center [427, 198] width 7 height 8
click at [427, 194] on icon at bounding box center [427, 198] width 7 height 8
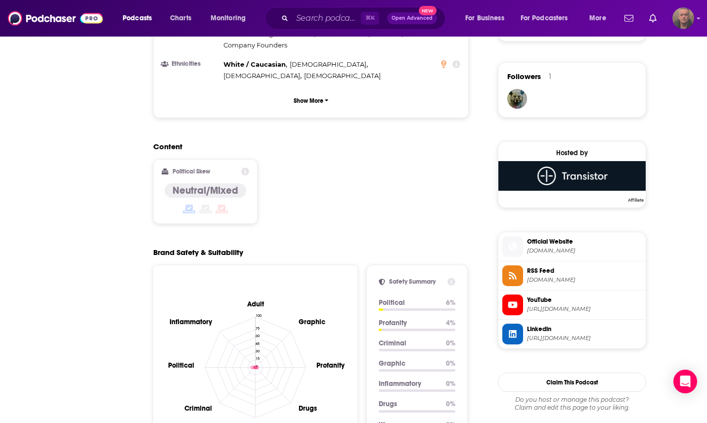
scroll to position [0, 0]
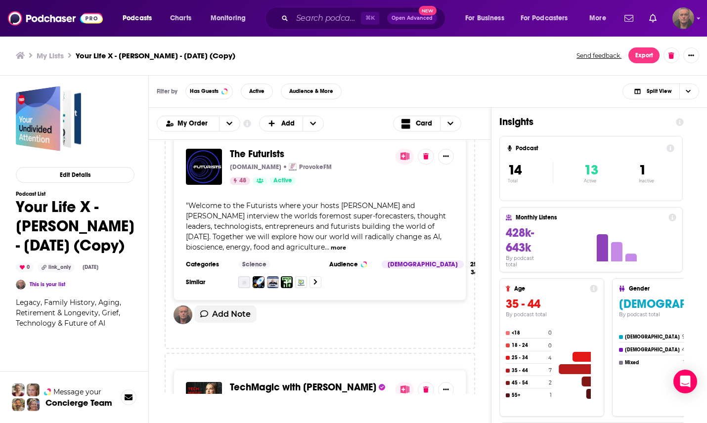
scroll to position [3119, 0]
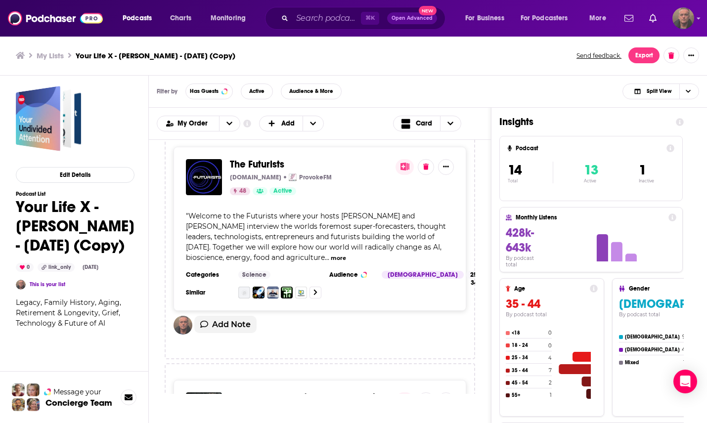
click at [270, 171] on span "The Futurists" at bounding box center [257, 164] width 54 height 12
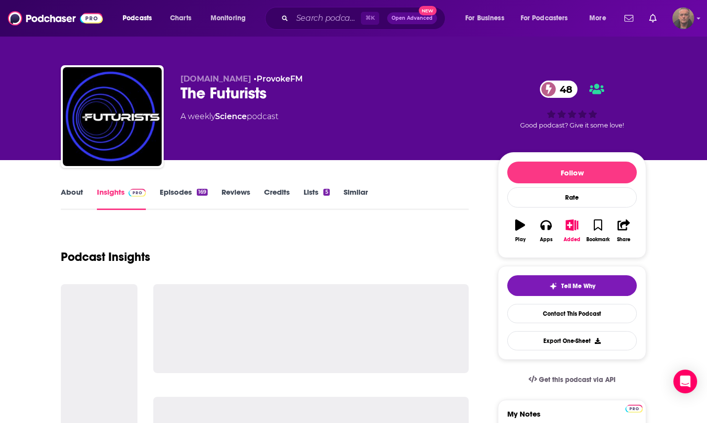
click at [582, 325] on div "Tell Me Why Contact This Podcast Export One-Sheet" at bounding box center [572, 312] width 130 height 75
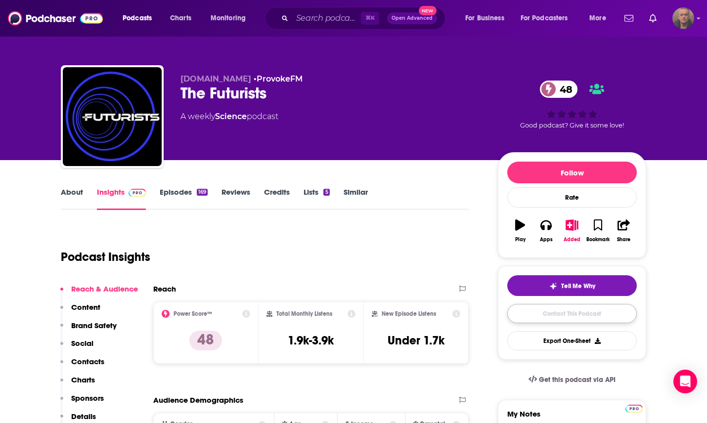
click at [577, 318] on link "Contact This Podcast" at bounding box center [572, 313] width 130 height 19
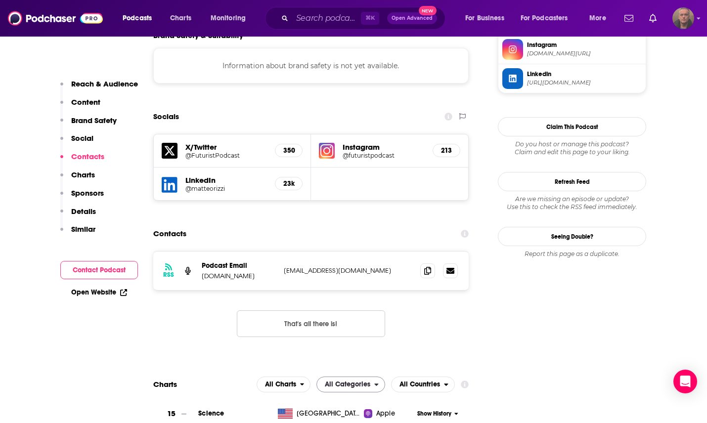
scroll to position [887, 0]
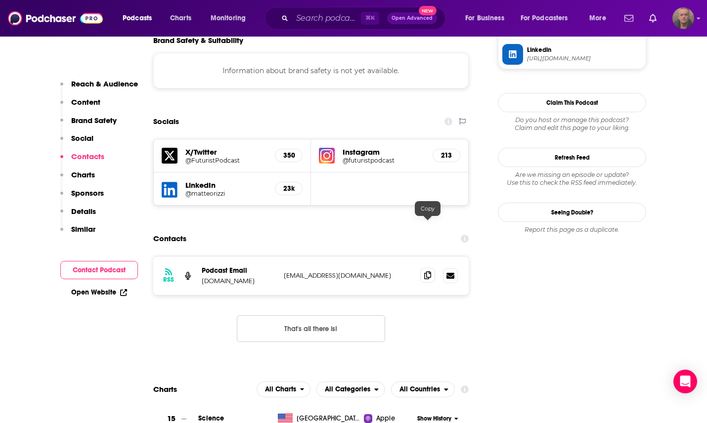
click at [430, 271] on icon at bounding box center [427, 275] width 7 height 8
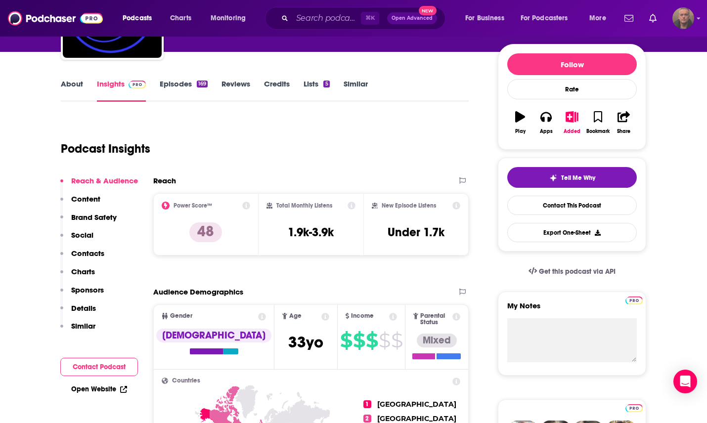
scroll to position [0, 0]
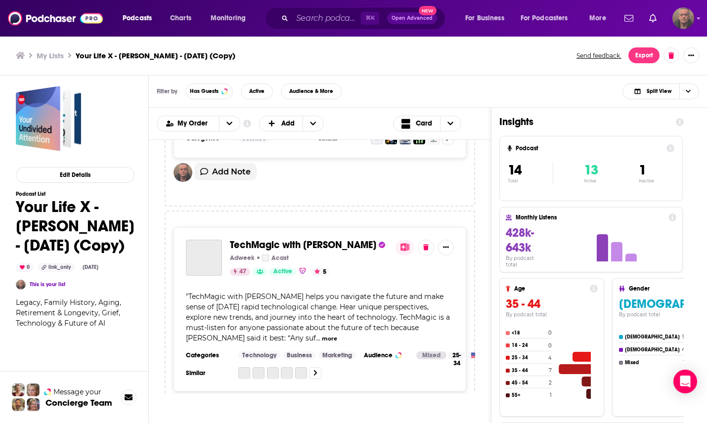
scroll to position [3329, 0]
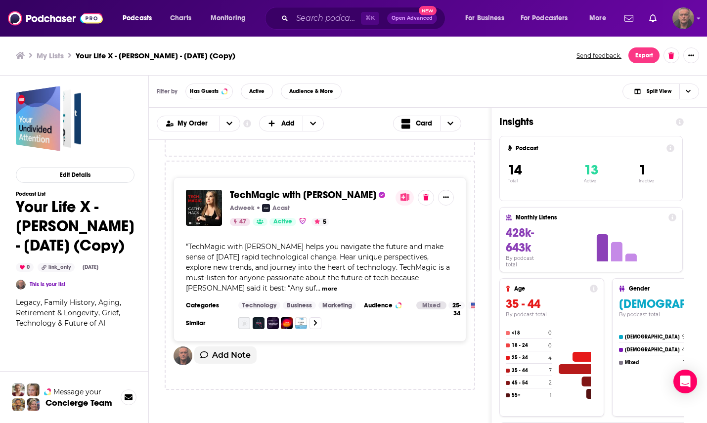
click at [325, 196] on span "TechMagic with [PERSON_NAME]" at bounding box center [303, 195] width 146 height 12
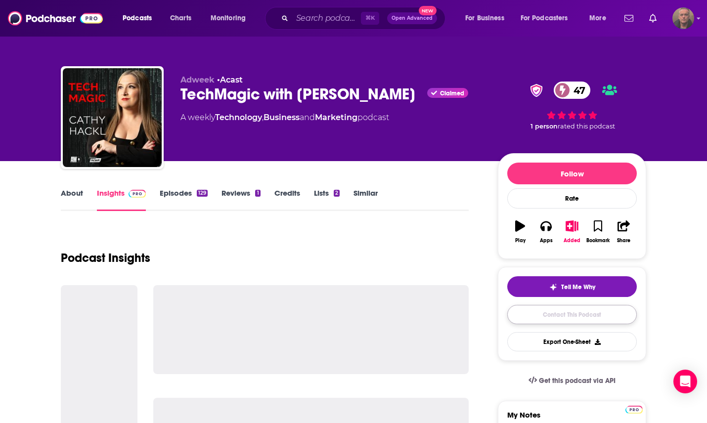
click at [559, 313] on link "Contact This Podcast" at bounding box center [572, 314] width 130 height 19
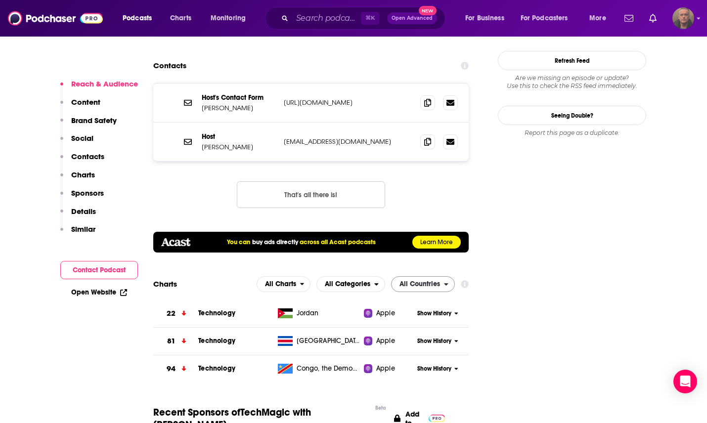
scroll to position [997, 0]
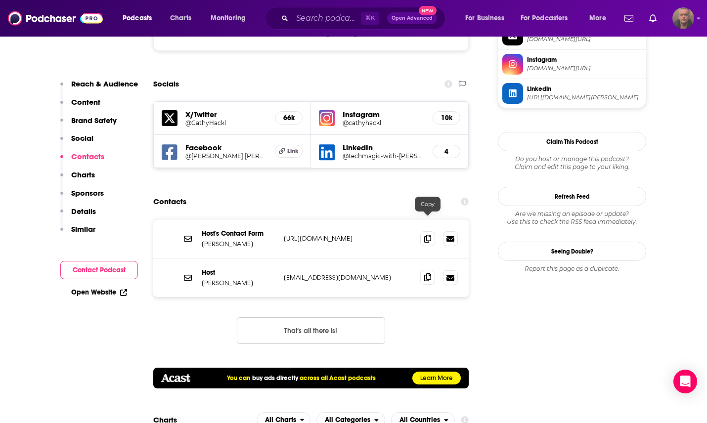
click at [429, 273] on icon at bounding box center [427, 277] width 7 height 8
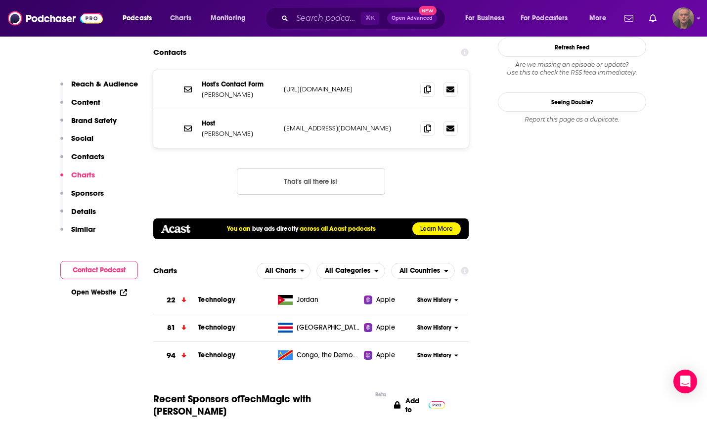
scroll to position [912, 0]
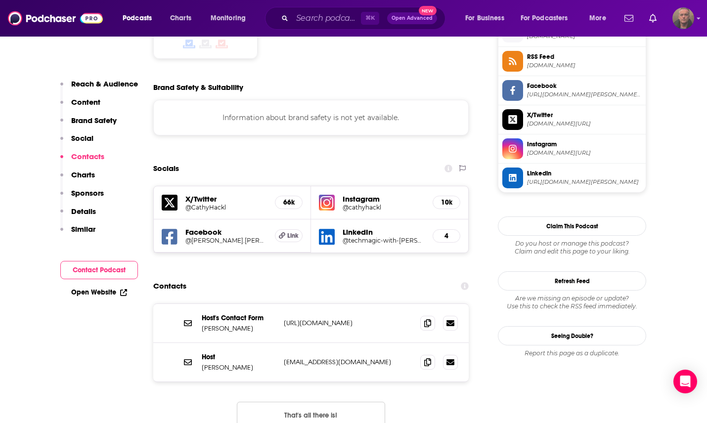
click at [312, 319] on p "[URL][DOMAIN_NAME]" at bounding box center [348, 323] width 129 height 8
click at [432, 315] on span at bounding box center [427, 322] width 15 height 15
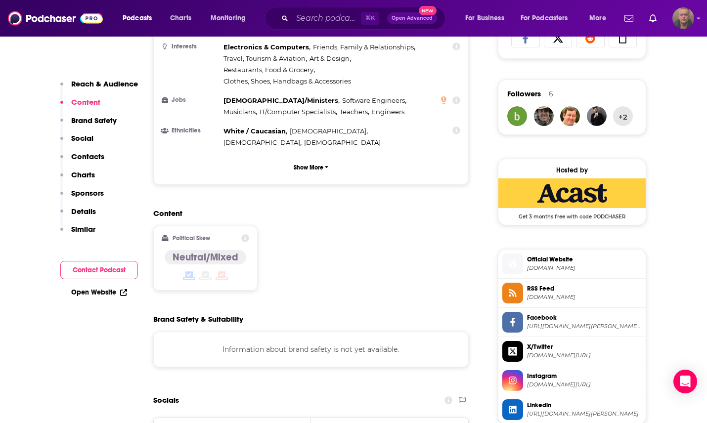
scroll to position [703, 0]
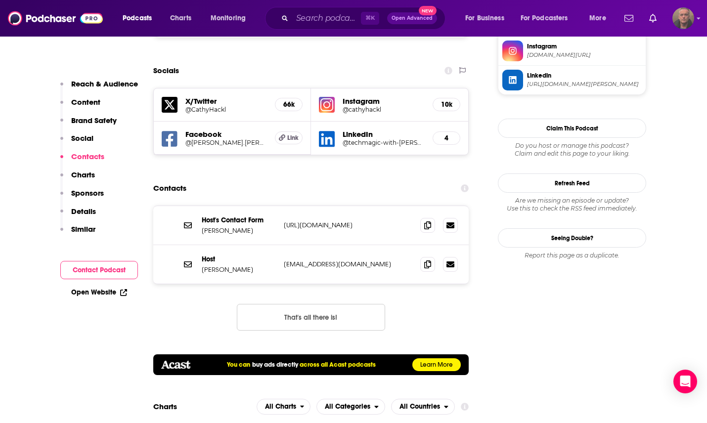
scroll to position [1011, 0]
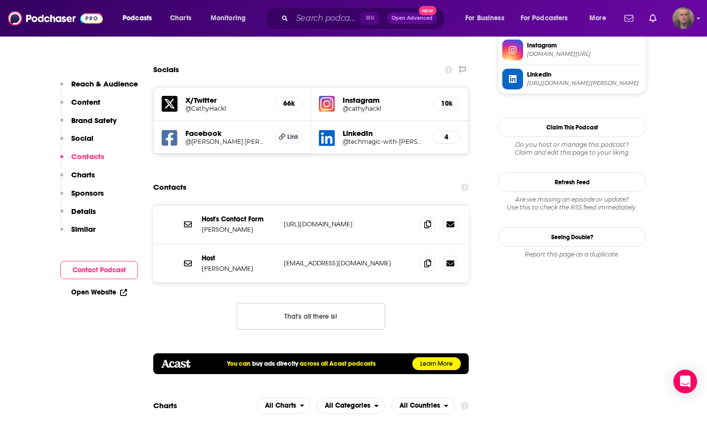
click at [276, 303] on button "That's all there is!" at bounding box center [311, 316] width 148 height 27
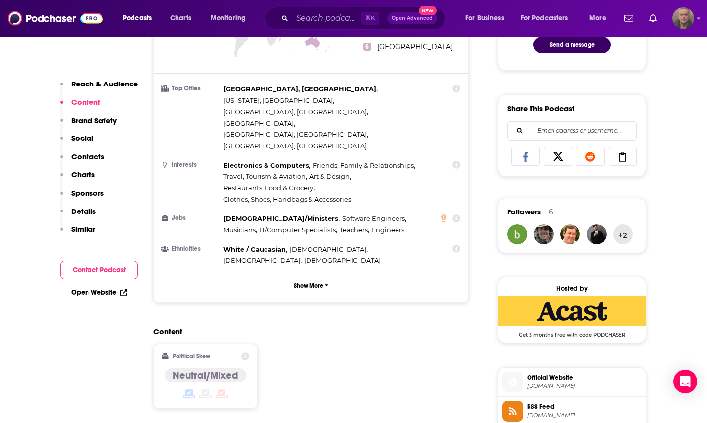
scroll to position [442, 0]
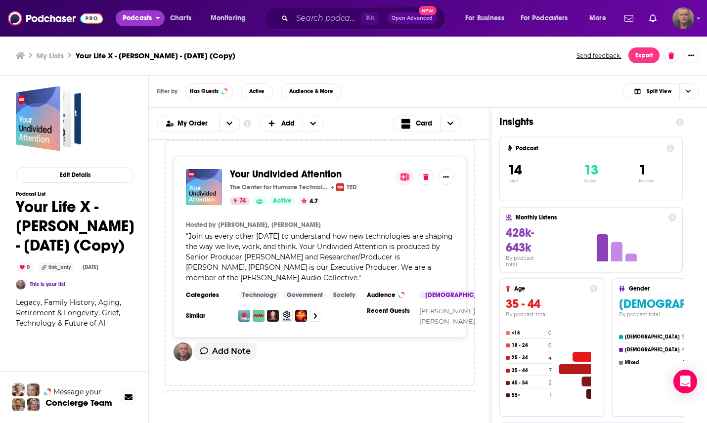
click at [139, 18] on span "Podcasts" at bounding box center [137, 18] width 29 height 14
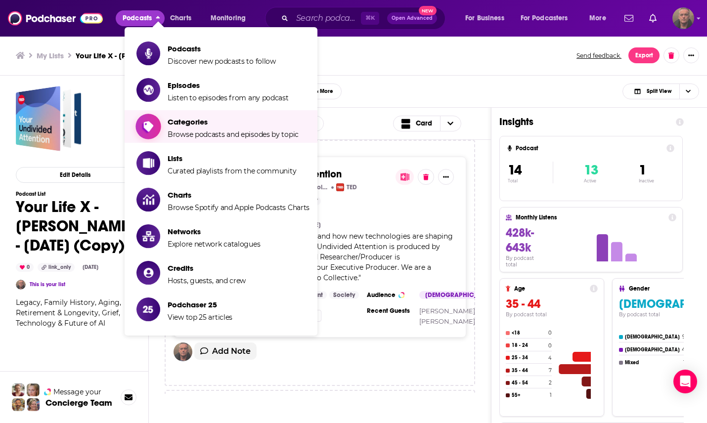
click at [189, 125] on span "Categories" at bounding box center [233, 121] width 131 height 9
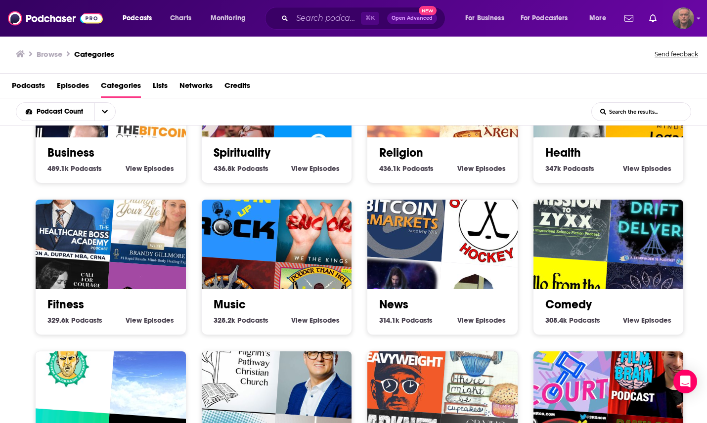
scroll to position [380, 0]
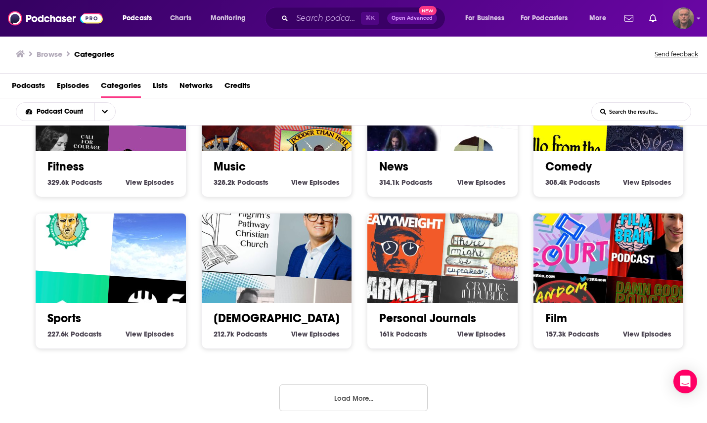
click at [370, 391] on button "Load More..." at bounding box center [353, 398] width 148 height 27
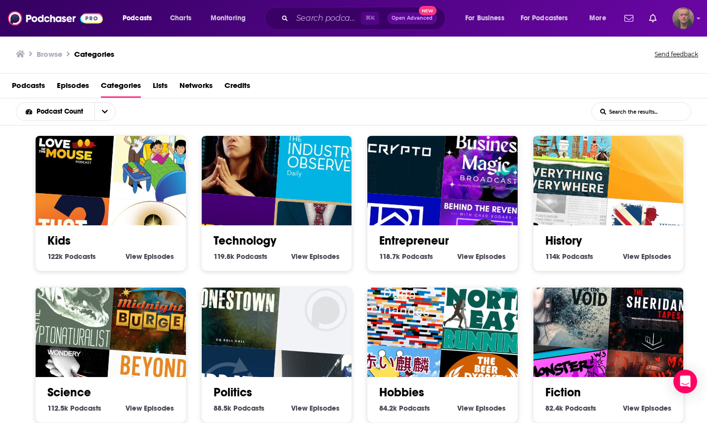
scroll to position [754, 0]
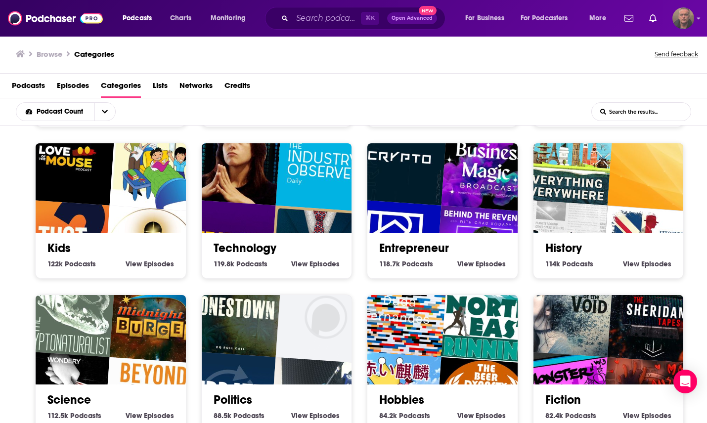
click at [296, 183] on img "The Industry Observer Daily" at bounding box center [323, 164] width 96 height 96
